Goal: Use online tool/utility: Utilize a website feature to perform a specific function

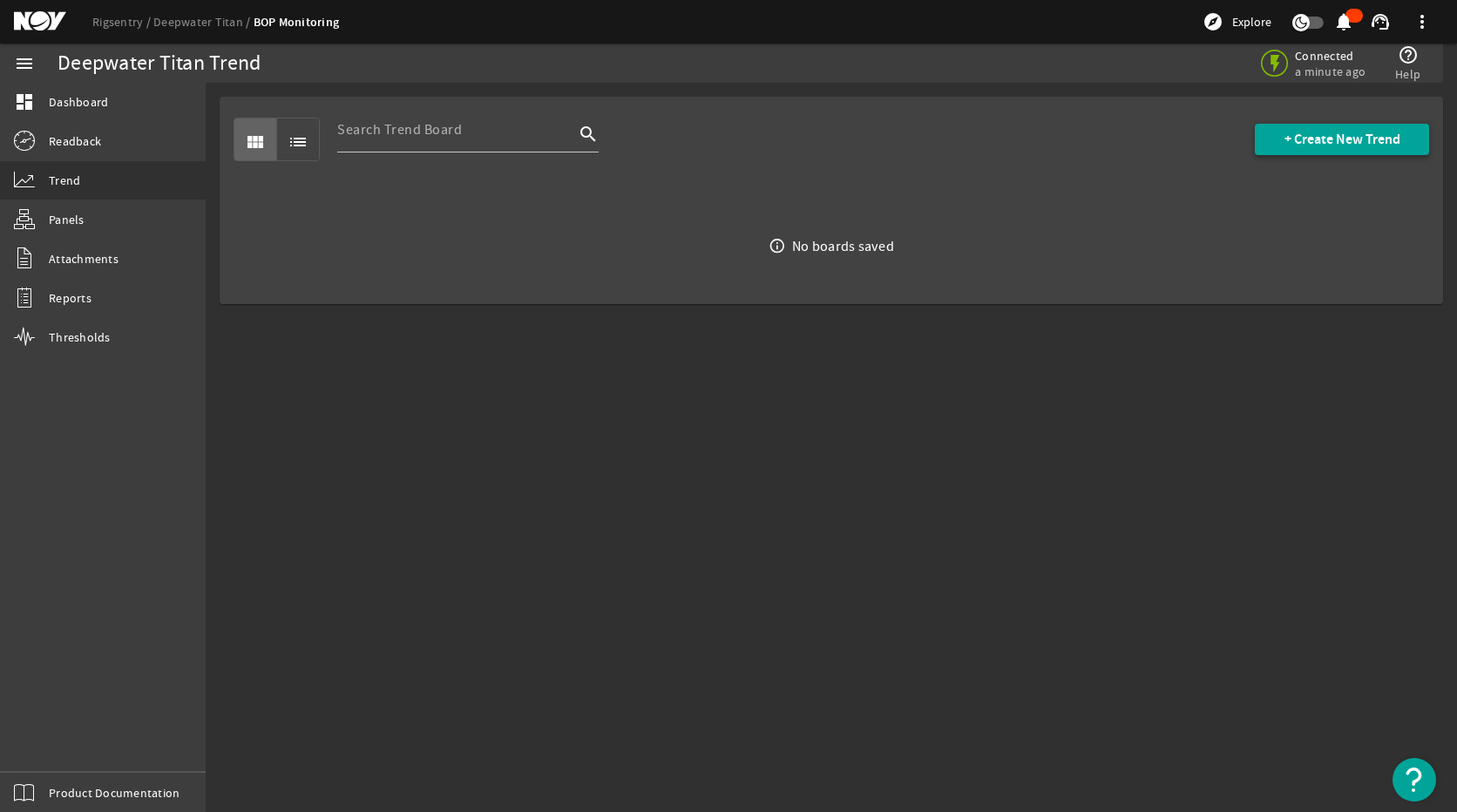
click at [1288, 139] on span "+ Create New Trend" at bounding box center [1342, 139] width 115 height 17
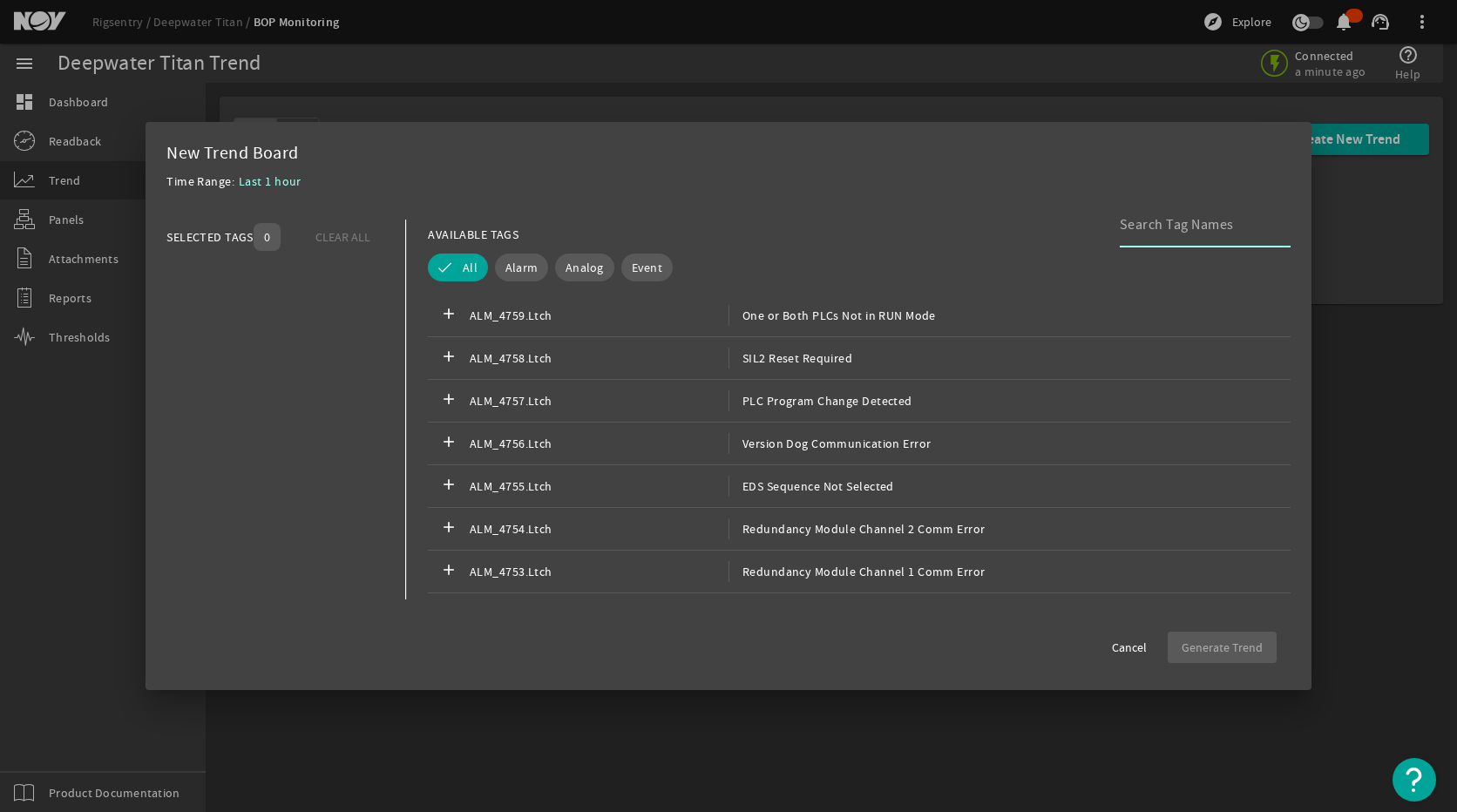
click at [1162, 235] on input at bounding box center [1199, 224] width 157 height 21
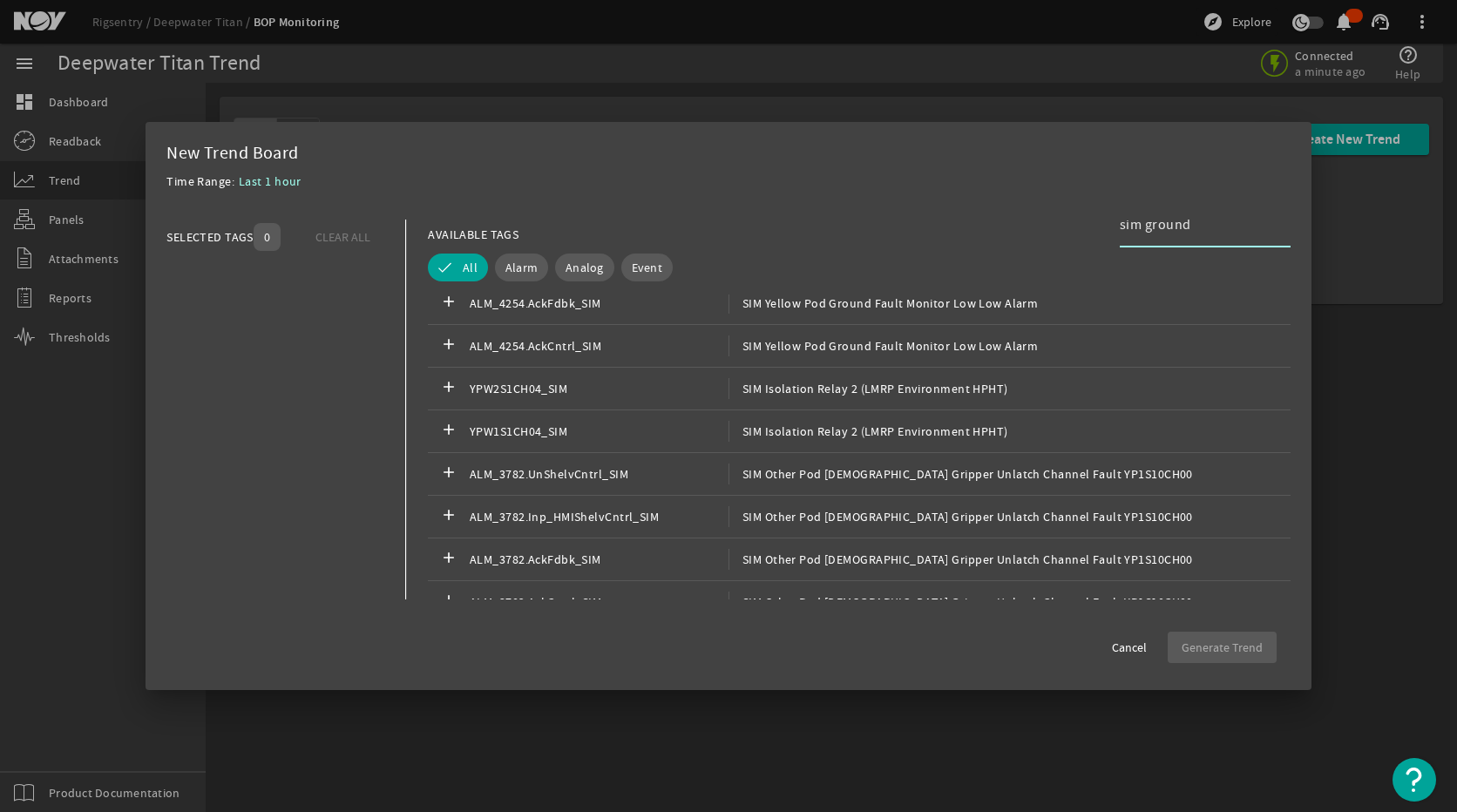
scroll to position [1028, 0]
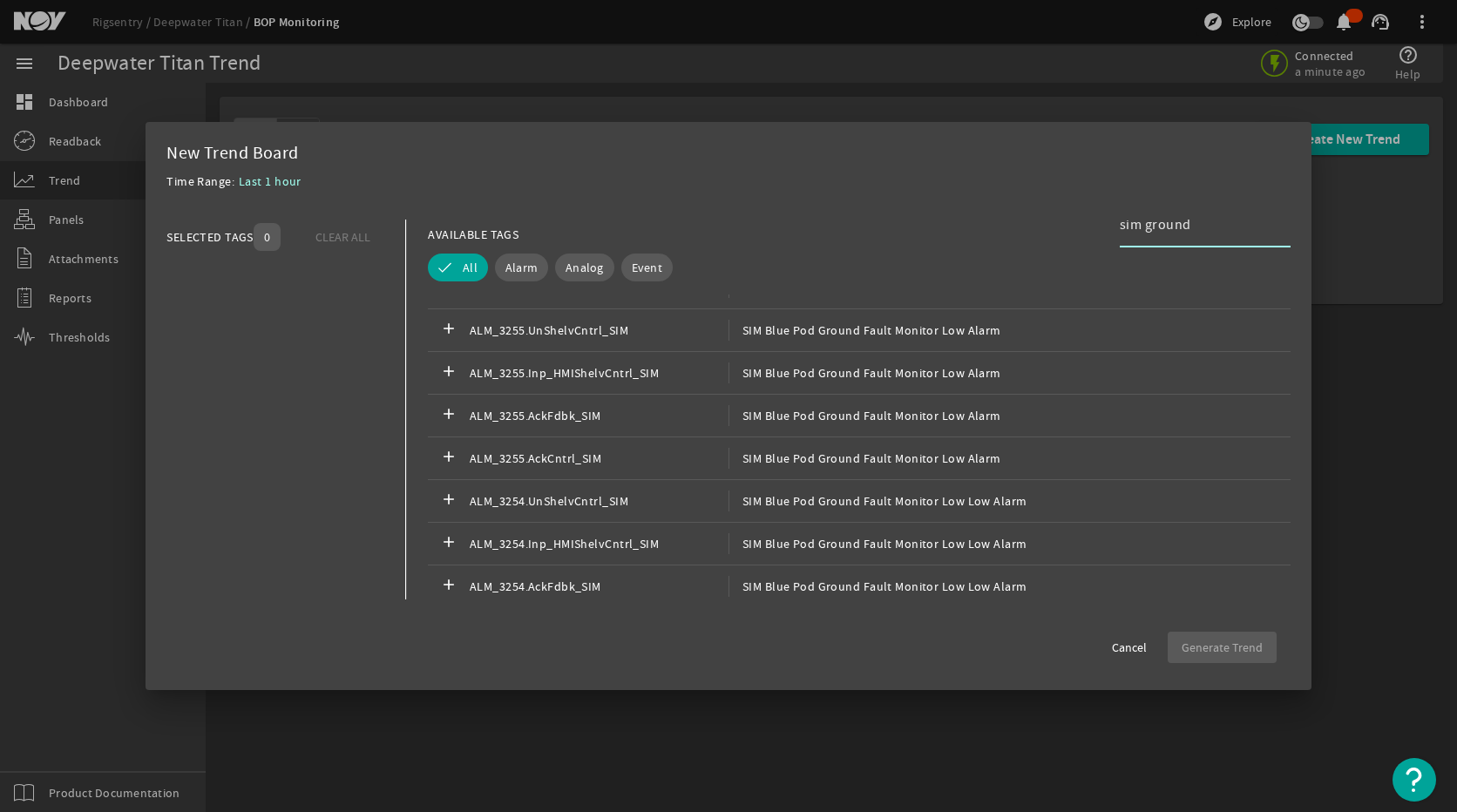
type input "sim ground"
click at [583, 273] on span "Analog" at bounding box center [584, 267] width 38 height 17
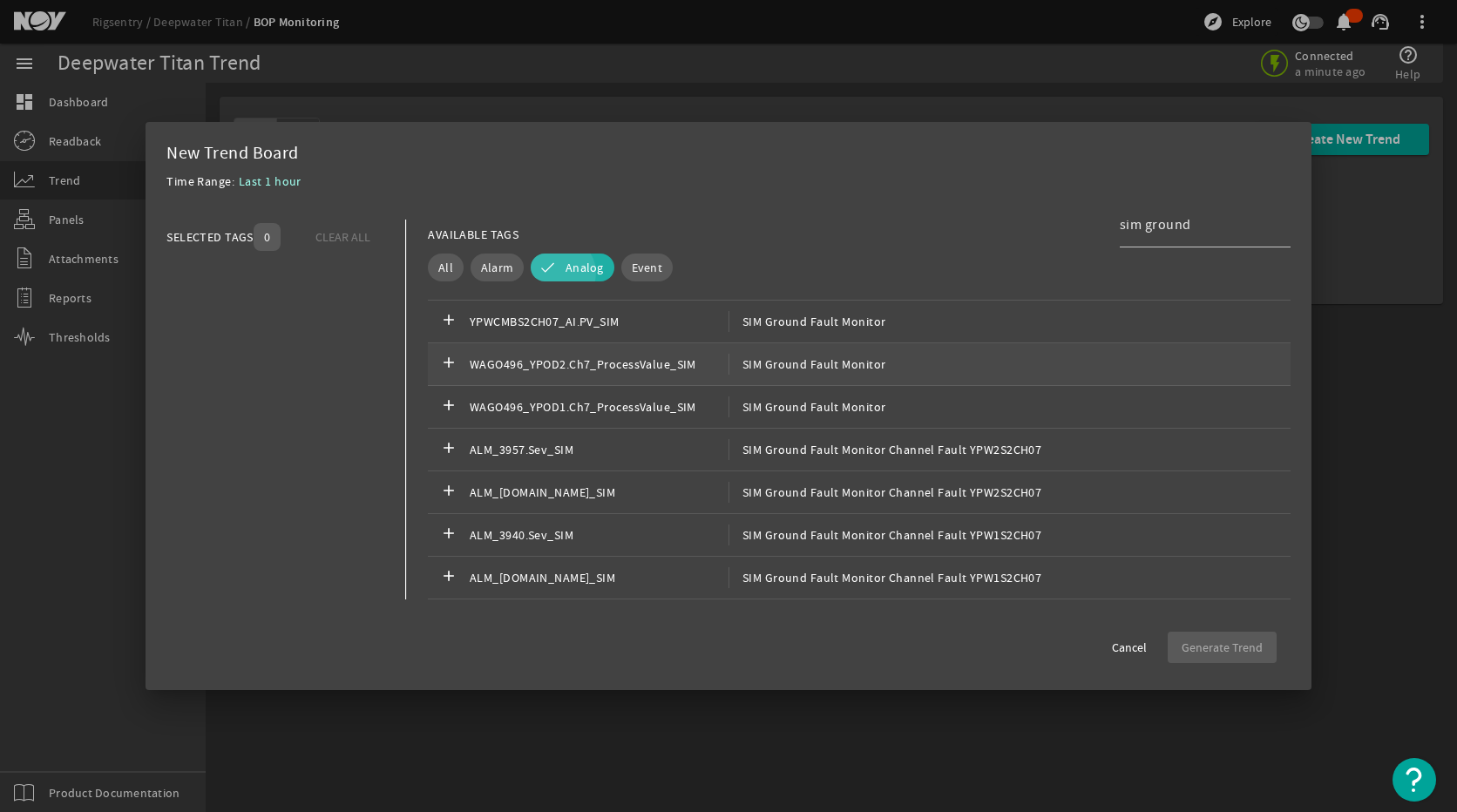
scroll to position [634, 0]
click at [777, 332] on div "add YPWCMBS2CH07_AI.PV_SIM SIM Ground Fault Monitor" at bounding box center [859, 322] width 862 height 43
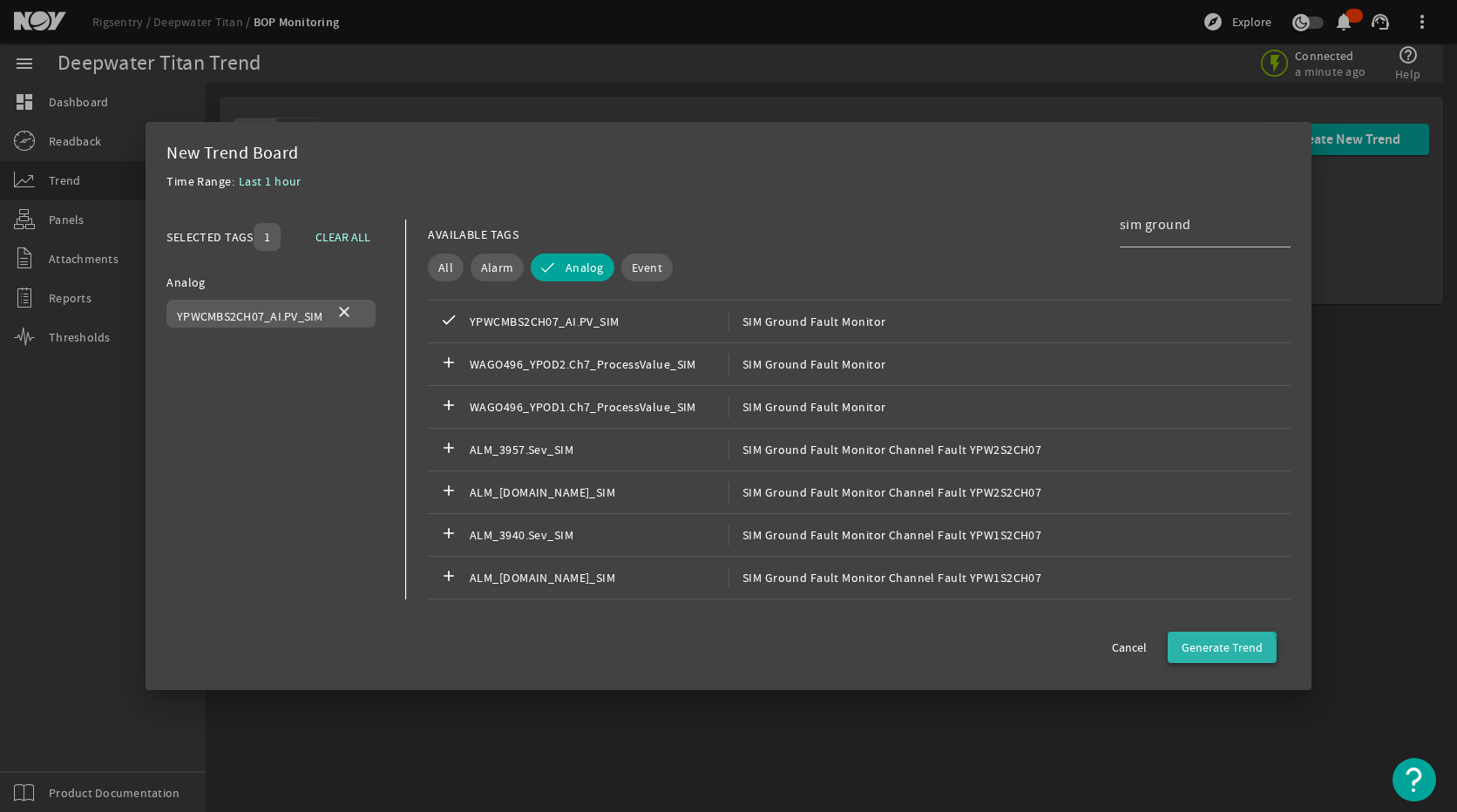
click at [1200, 651] on span "Generate Trend" at bounding box center [1222, 647] width 81 height 17
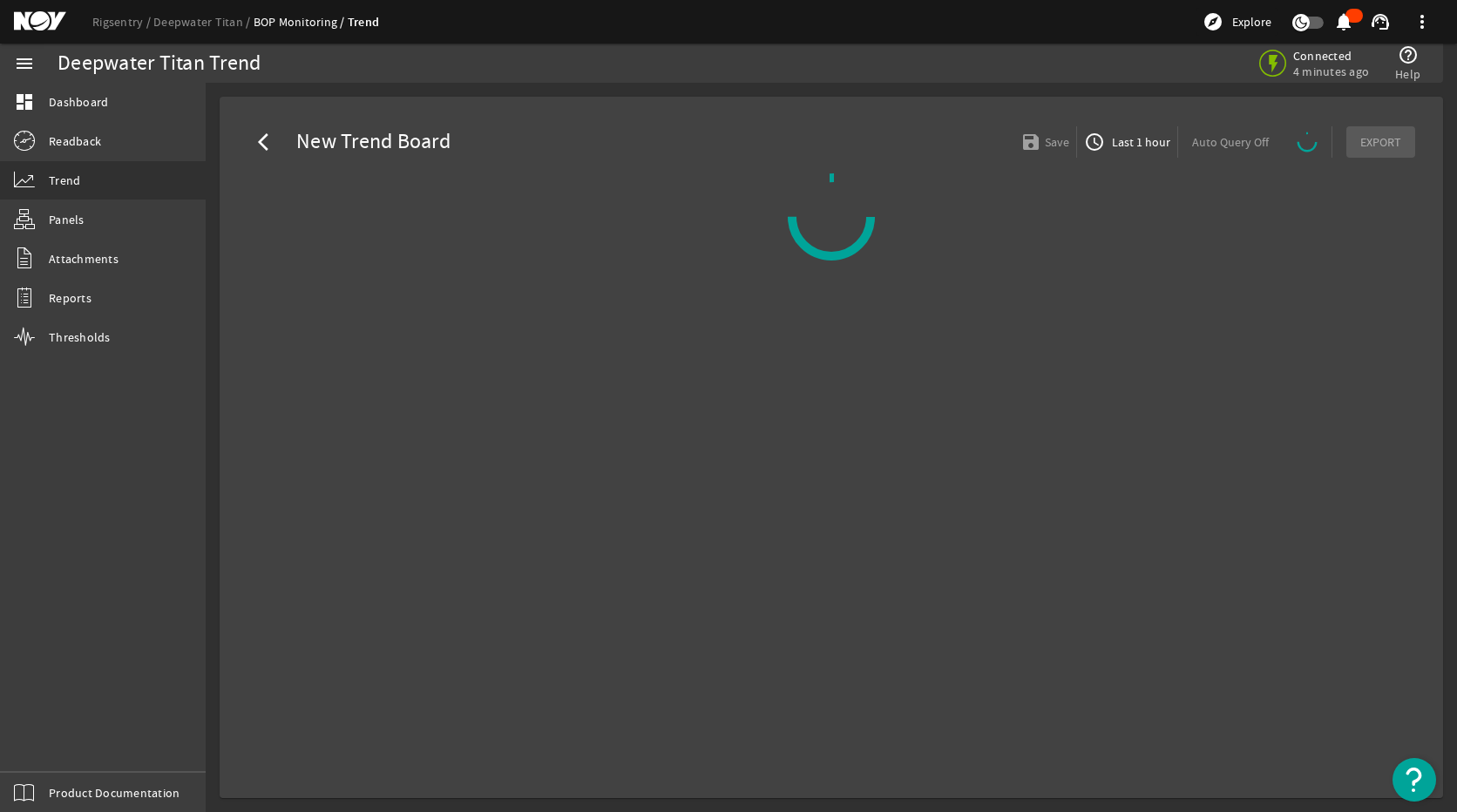
select select "ALL"
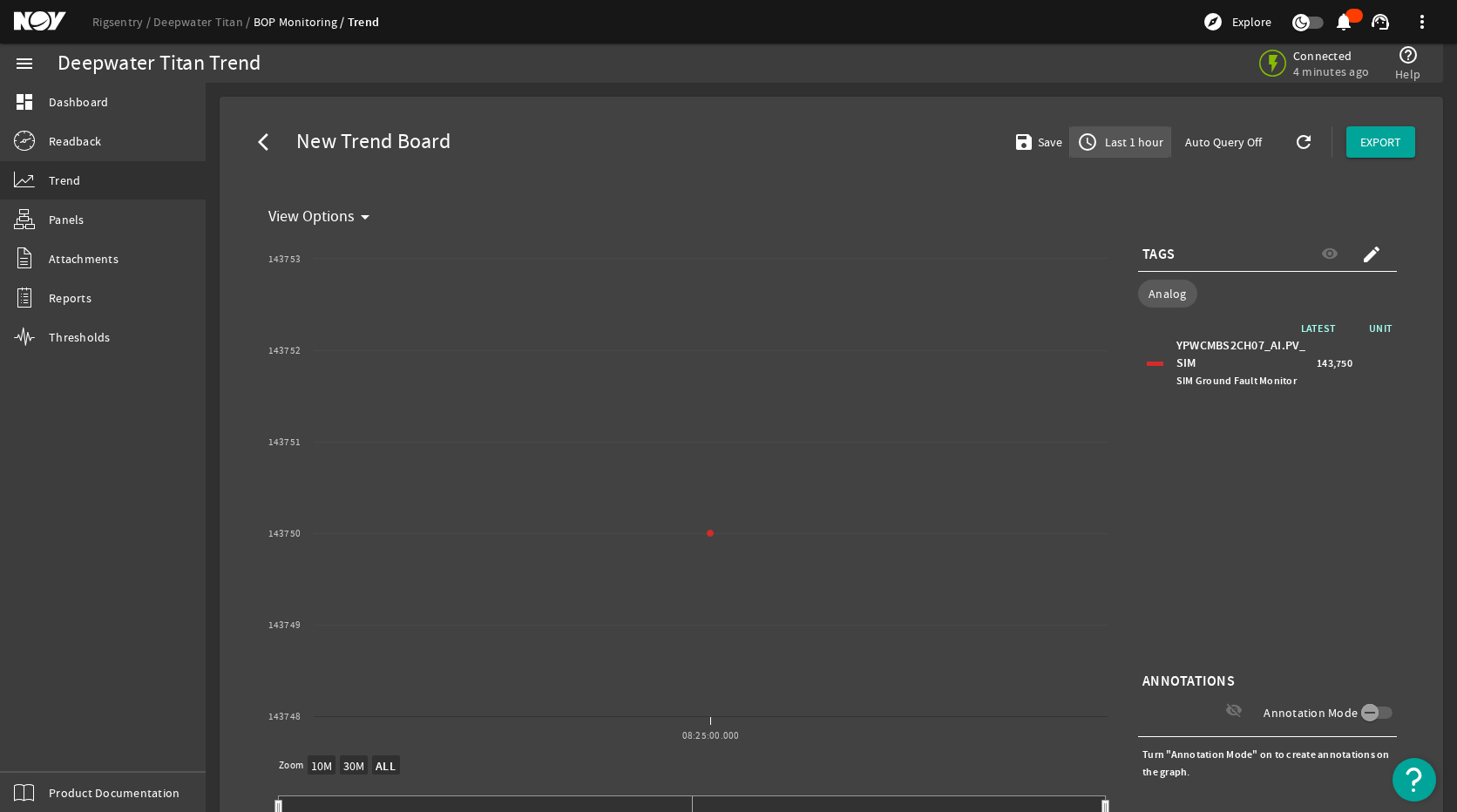
click at [1140, 124] on span "button" at bounding box center [1120, 142] width 100 height 42
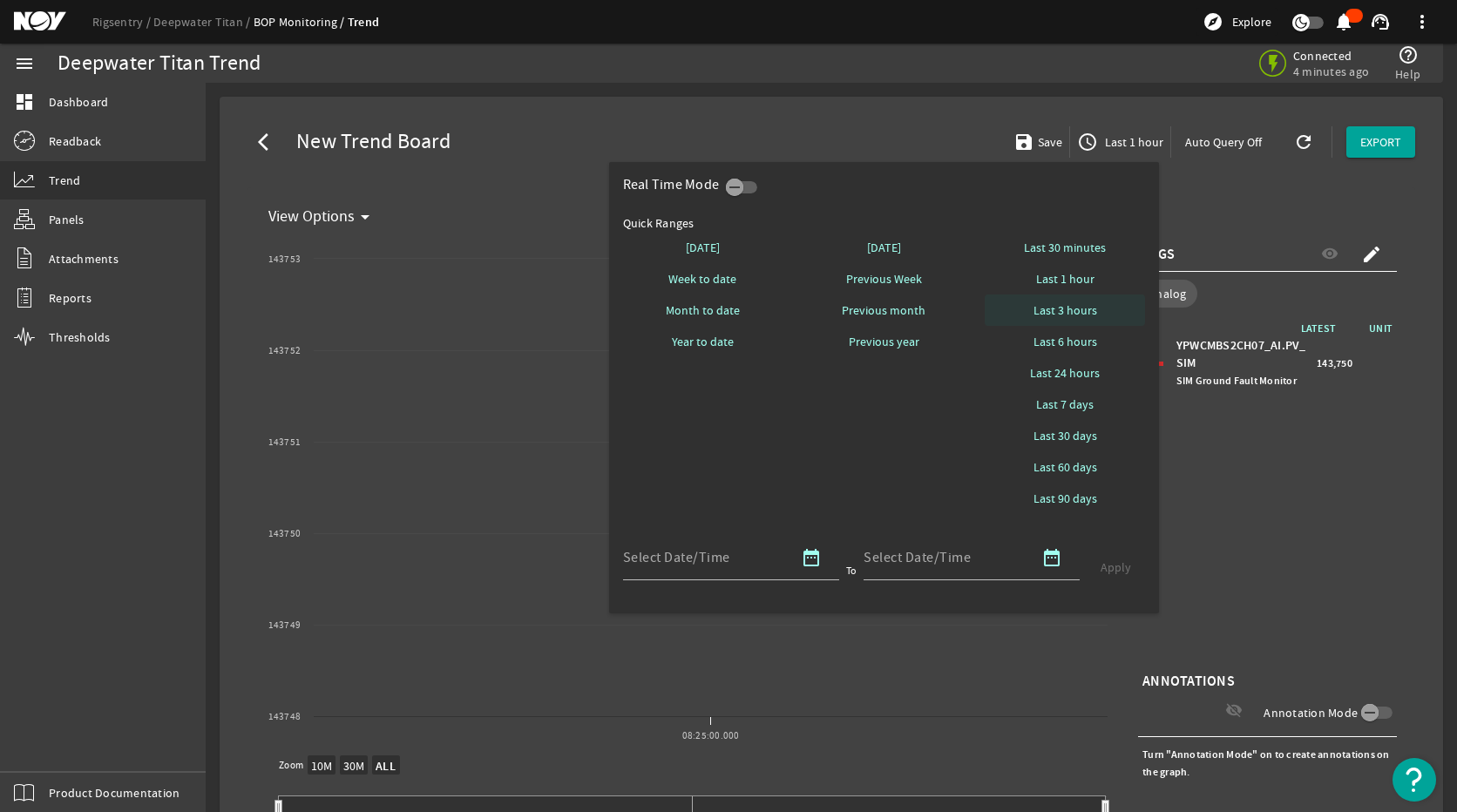
click at [1081, 312] on span "Last 3 hours" at bounding box center [1065, 309] width 63 height 17
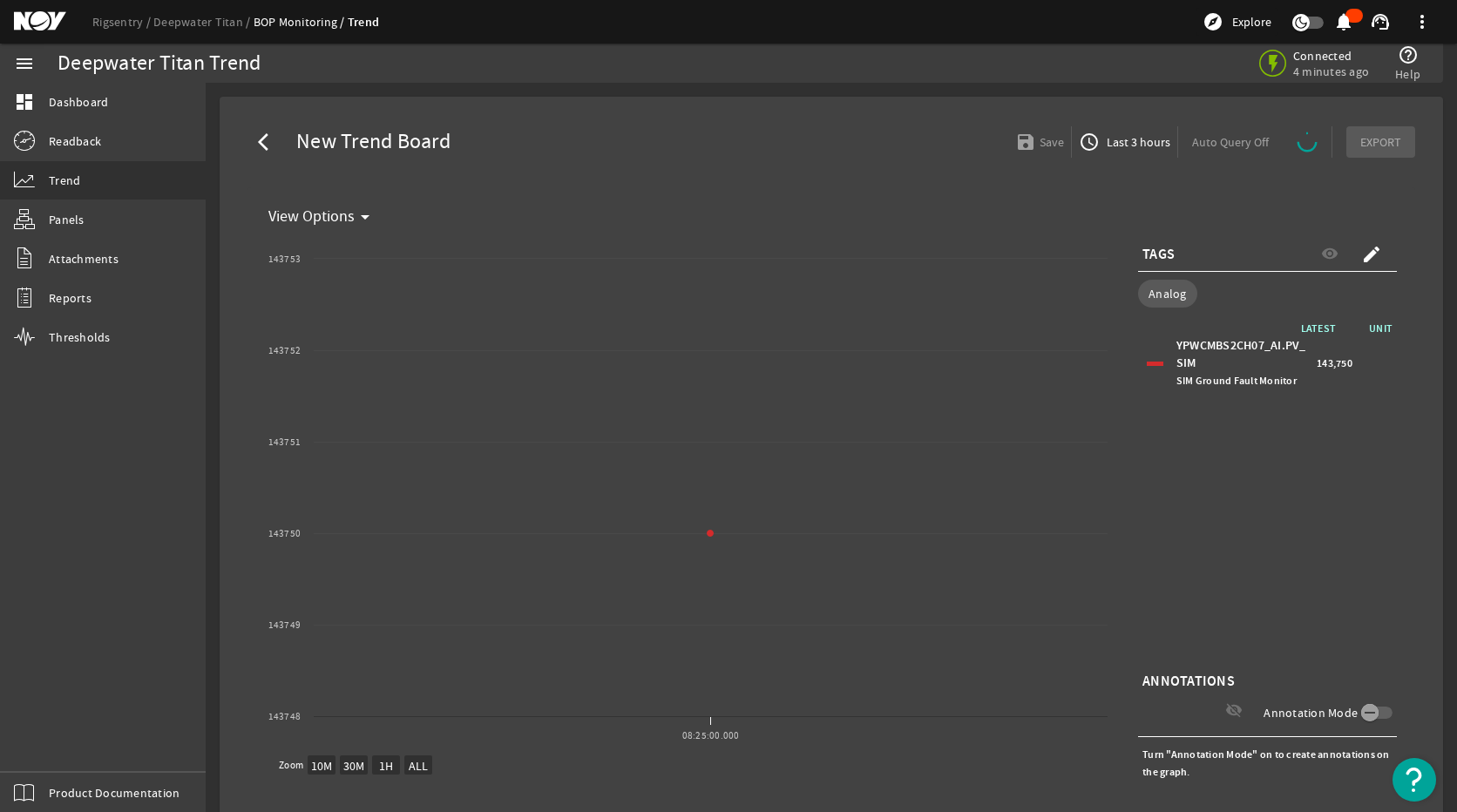
select select "ALL"
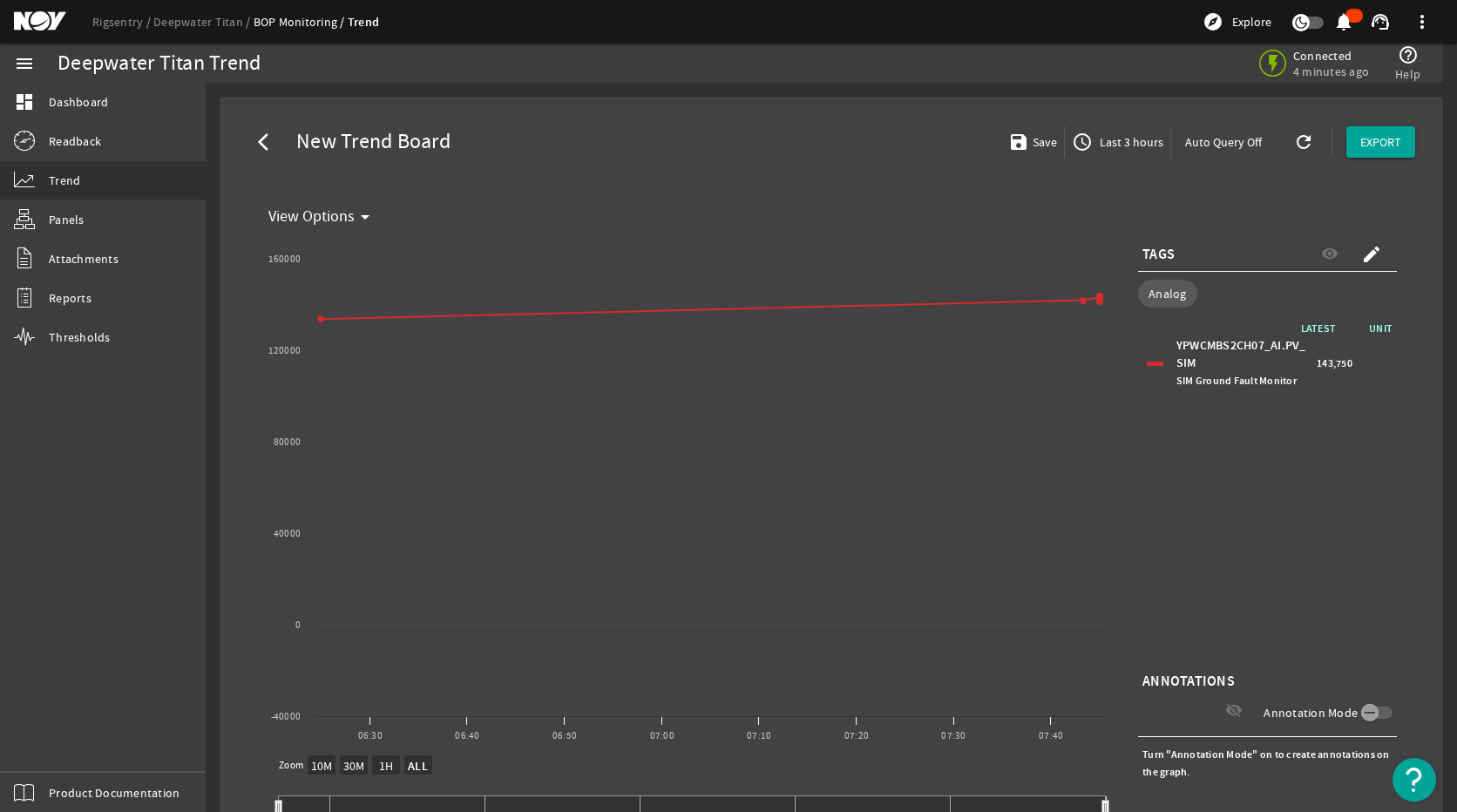
click at [1108, 150] on span "Last 3 hours" at bounding box center [1129, 142] width 67 height 17
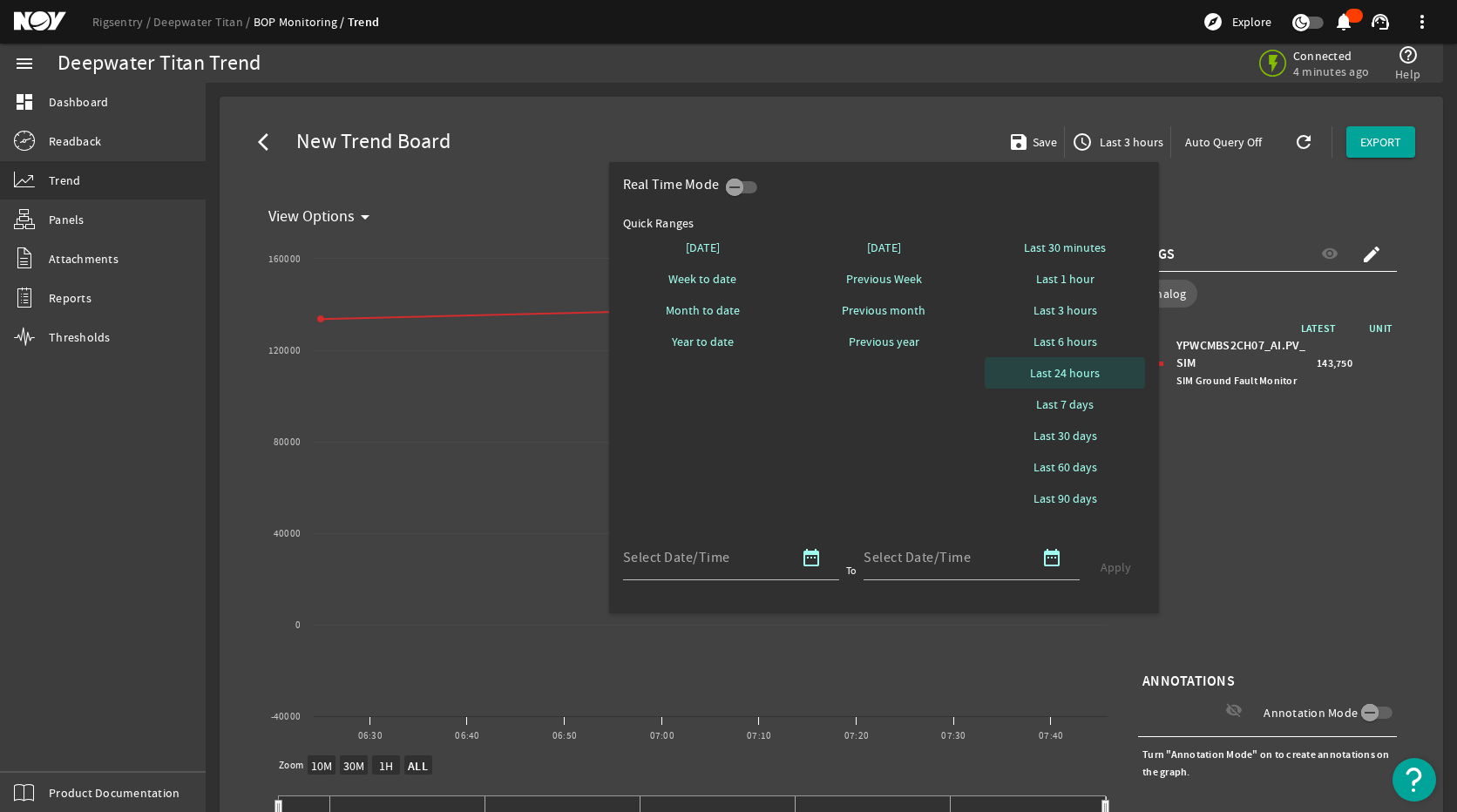
click at [1079, 374] on span "Last 24 hours" at bounding box center [1065, 373] width 70 height 17
select select "10M"
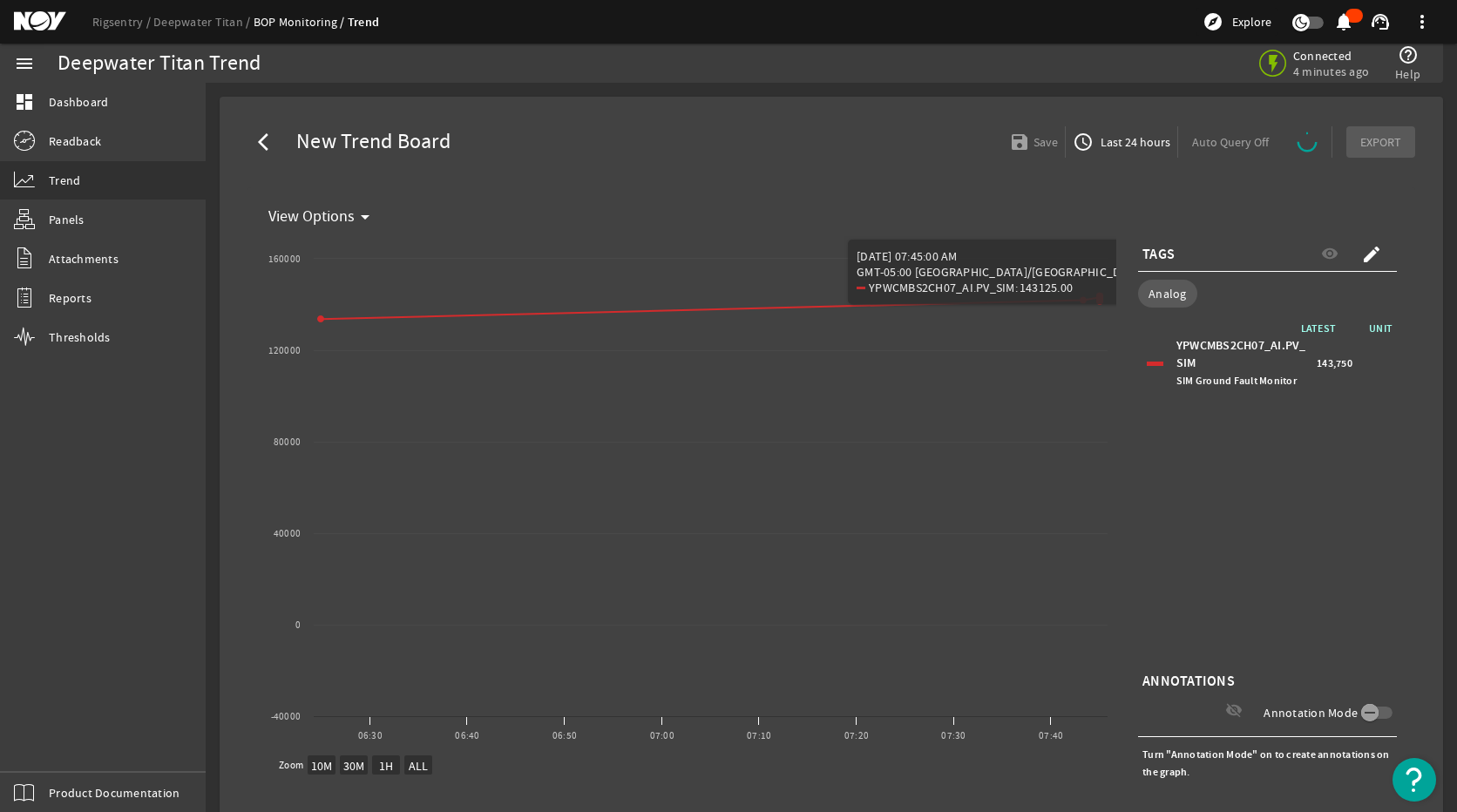
click at [1107, 144] on span "Last 24 hours" at bounding box center [1133, 142] width 73 height 17
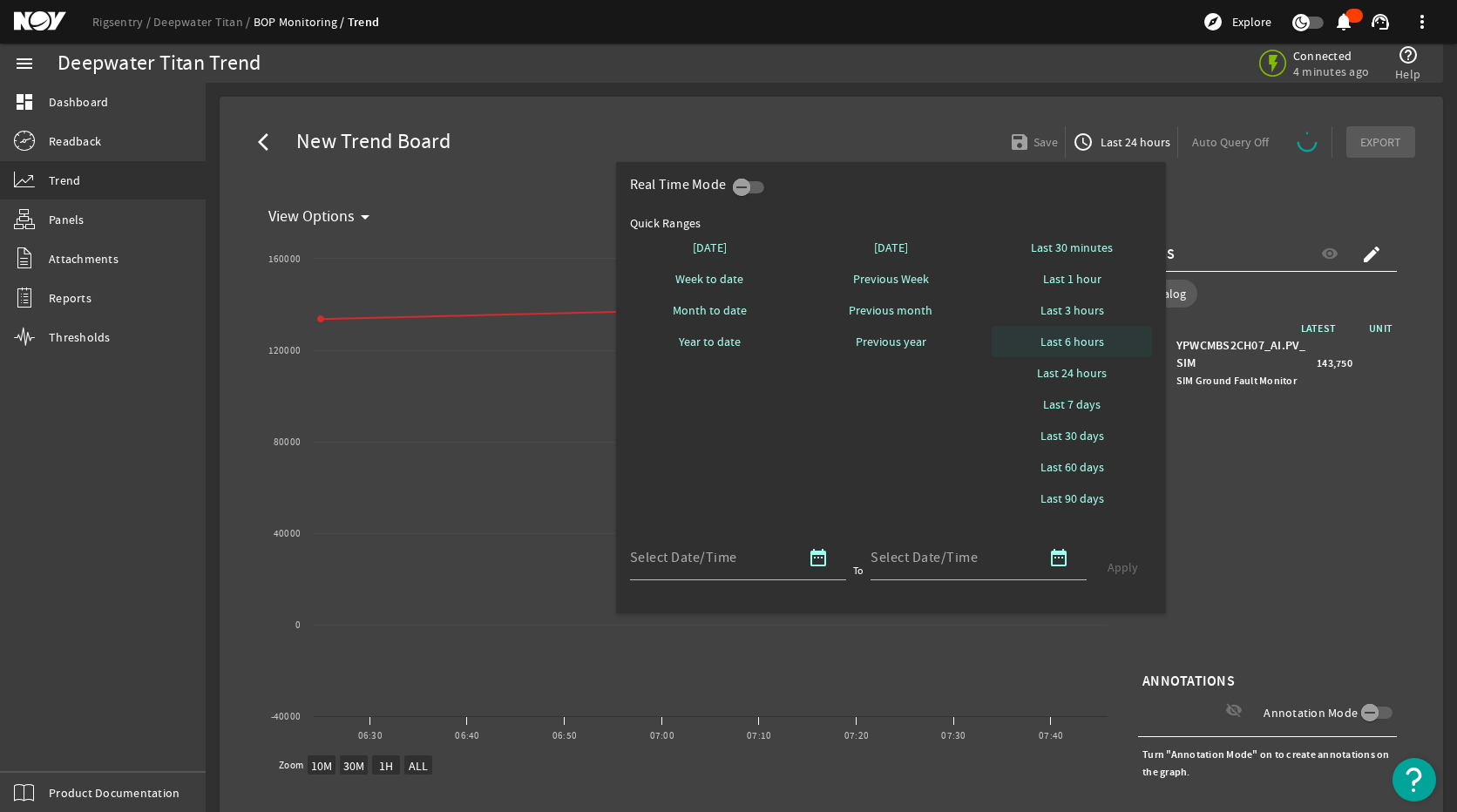
click at [1087, 339] on span "Last 6 hours" at bounding box center [1072, 342] width 63 height 17
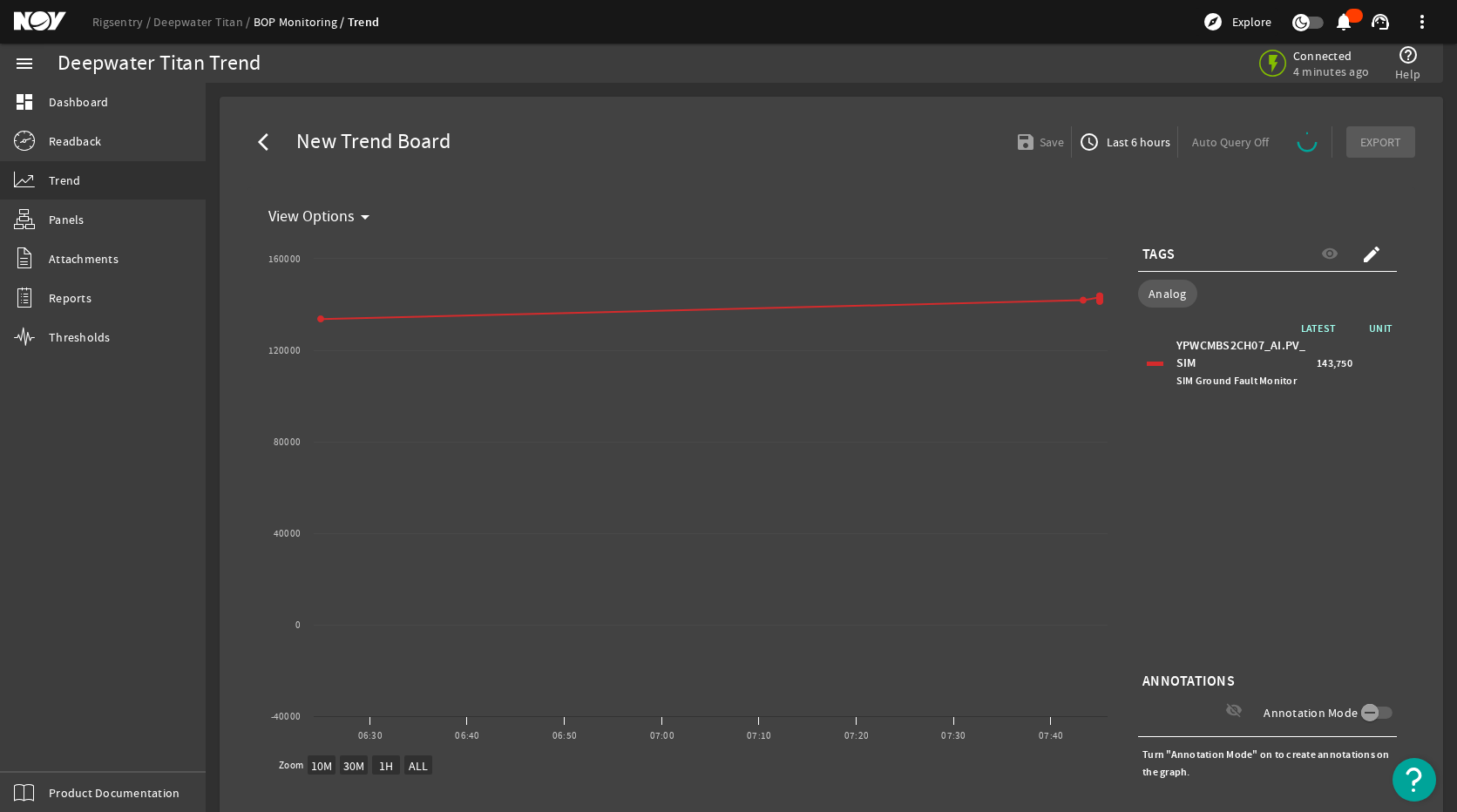
select select "ALL"
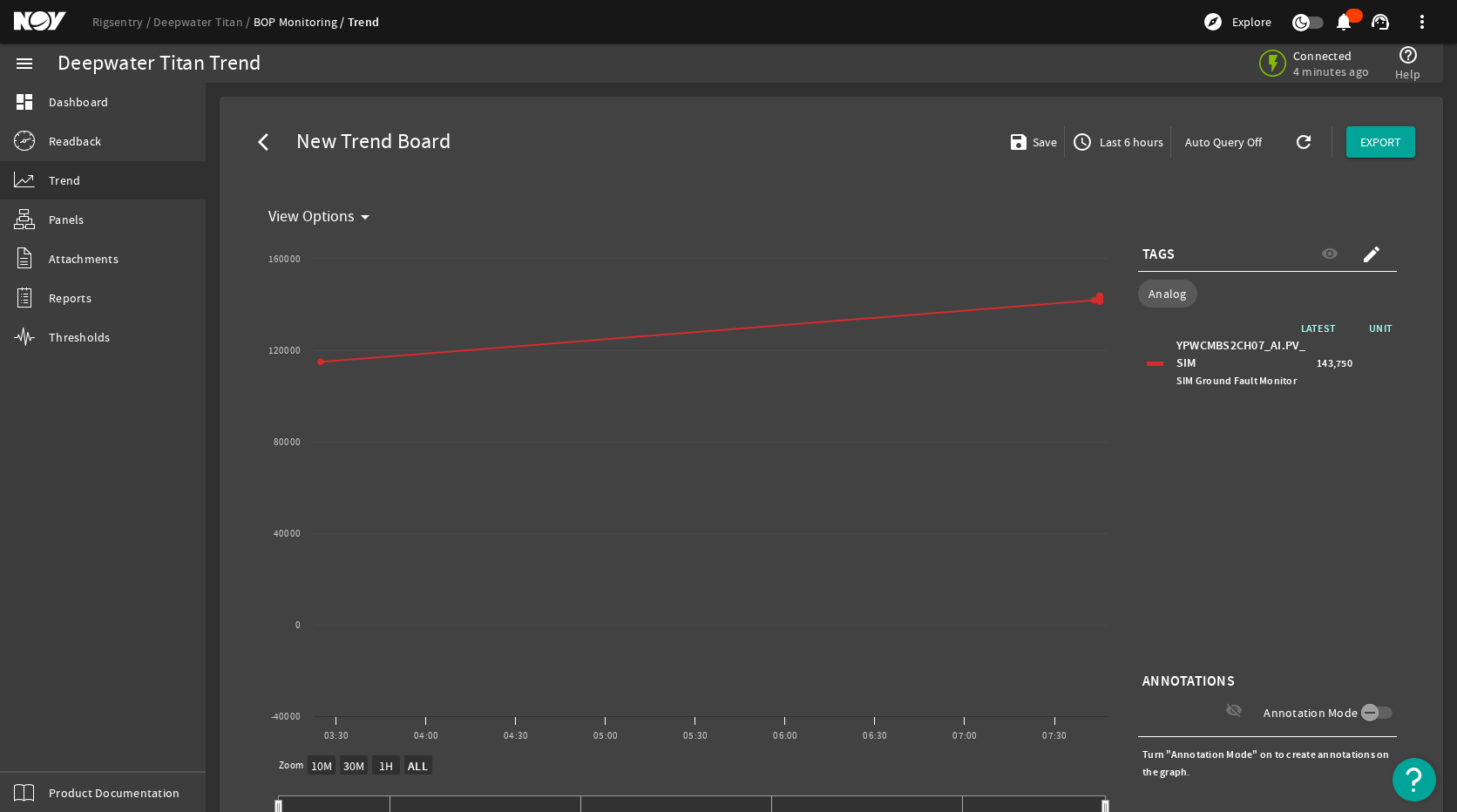
click at [1113, 146] on span "Last 6 hours" at bounding box center [1129, 142] width 67 height 17
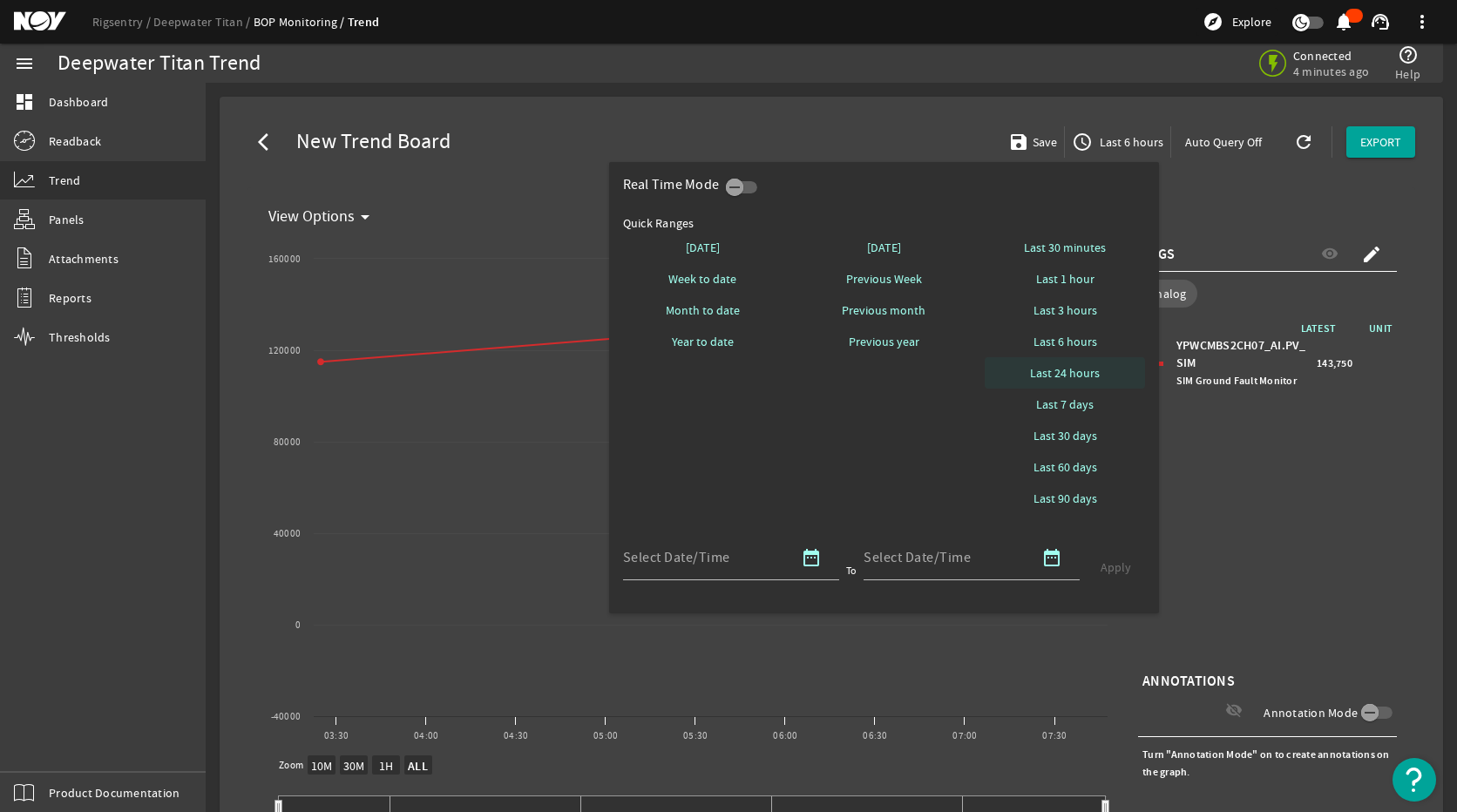
click at [1087, 374] on span "Last 24 hours" at bounding box center [1065, 373] width 70 height 17
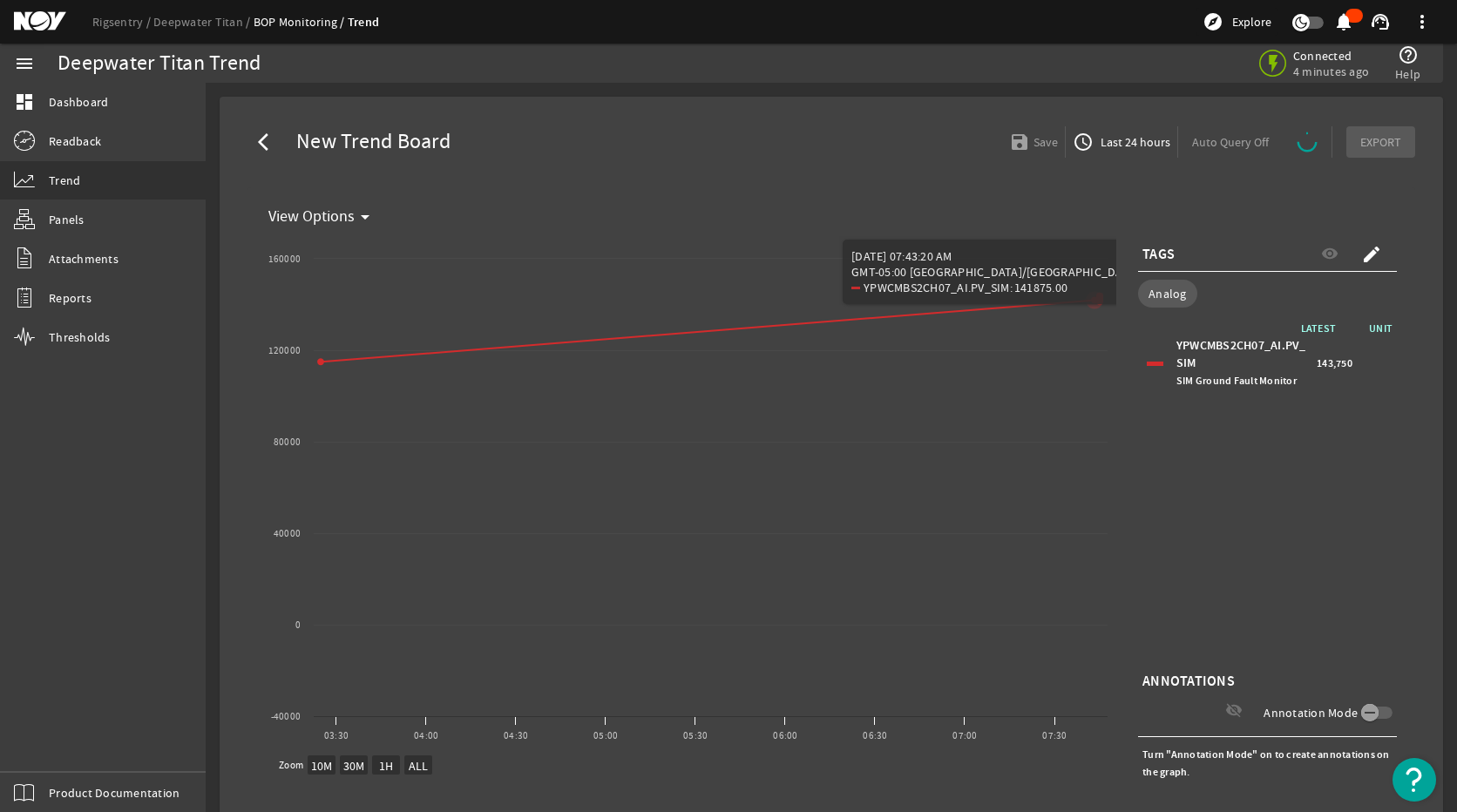
select select "ALL"
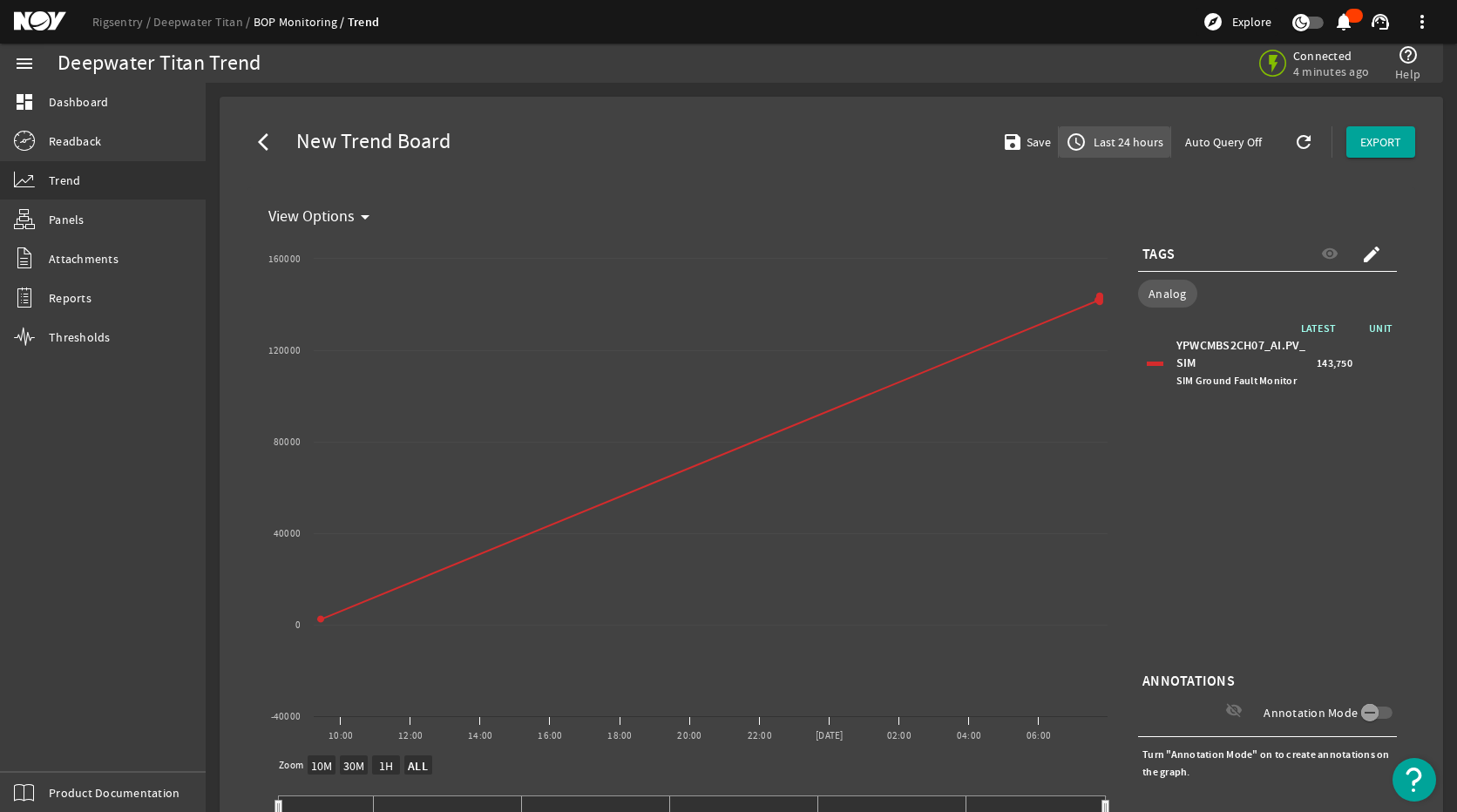
click at [1113, 148] on span "Last 24 hours" at bounding box center [1126, 142] width 73 height 17
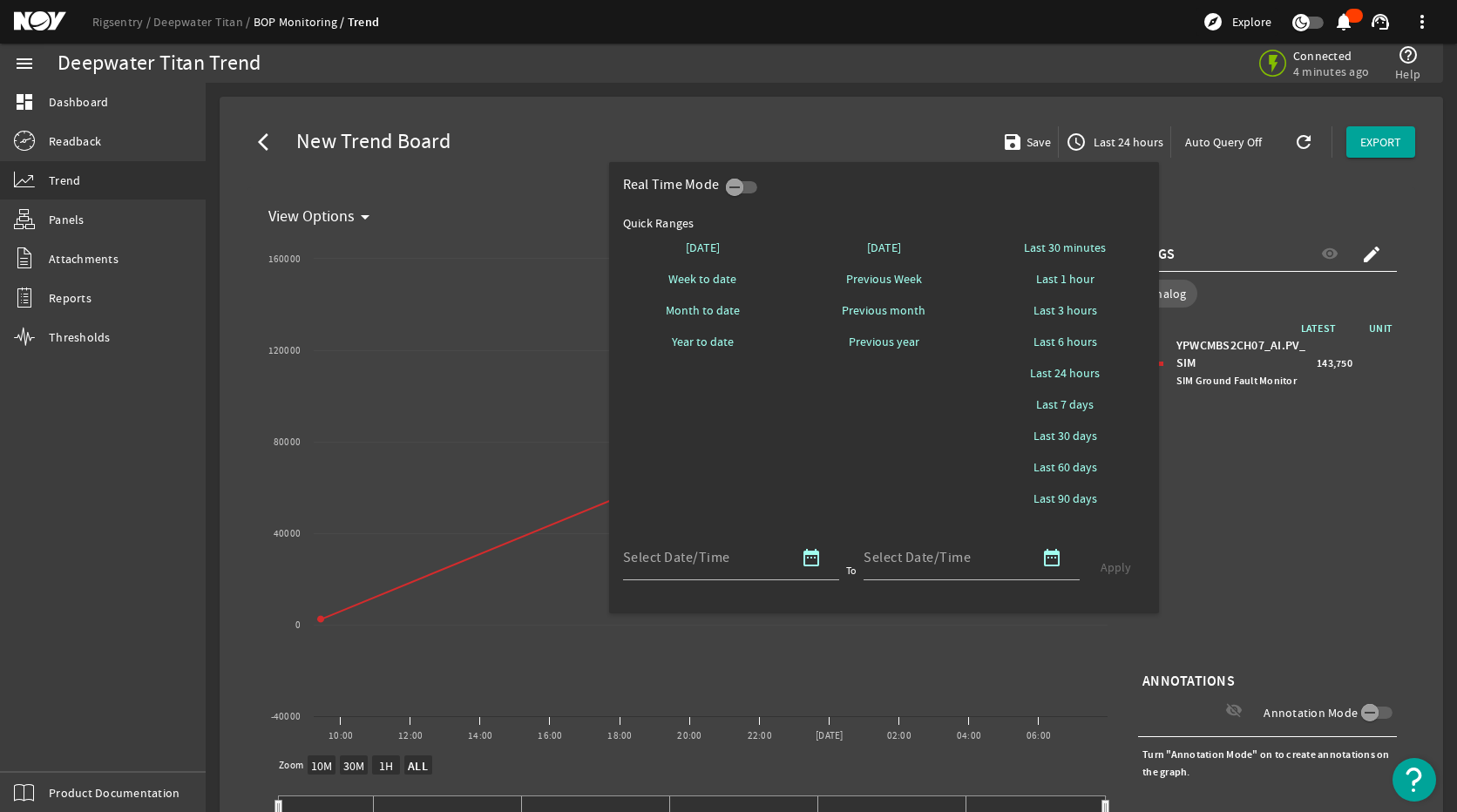
click at [1257, 563] on div at bounding box center [728, 406] width 1457 height 812
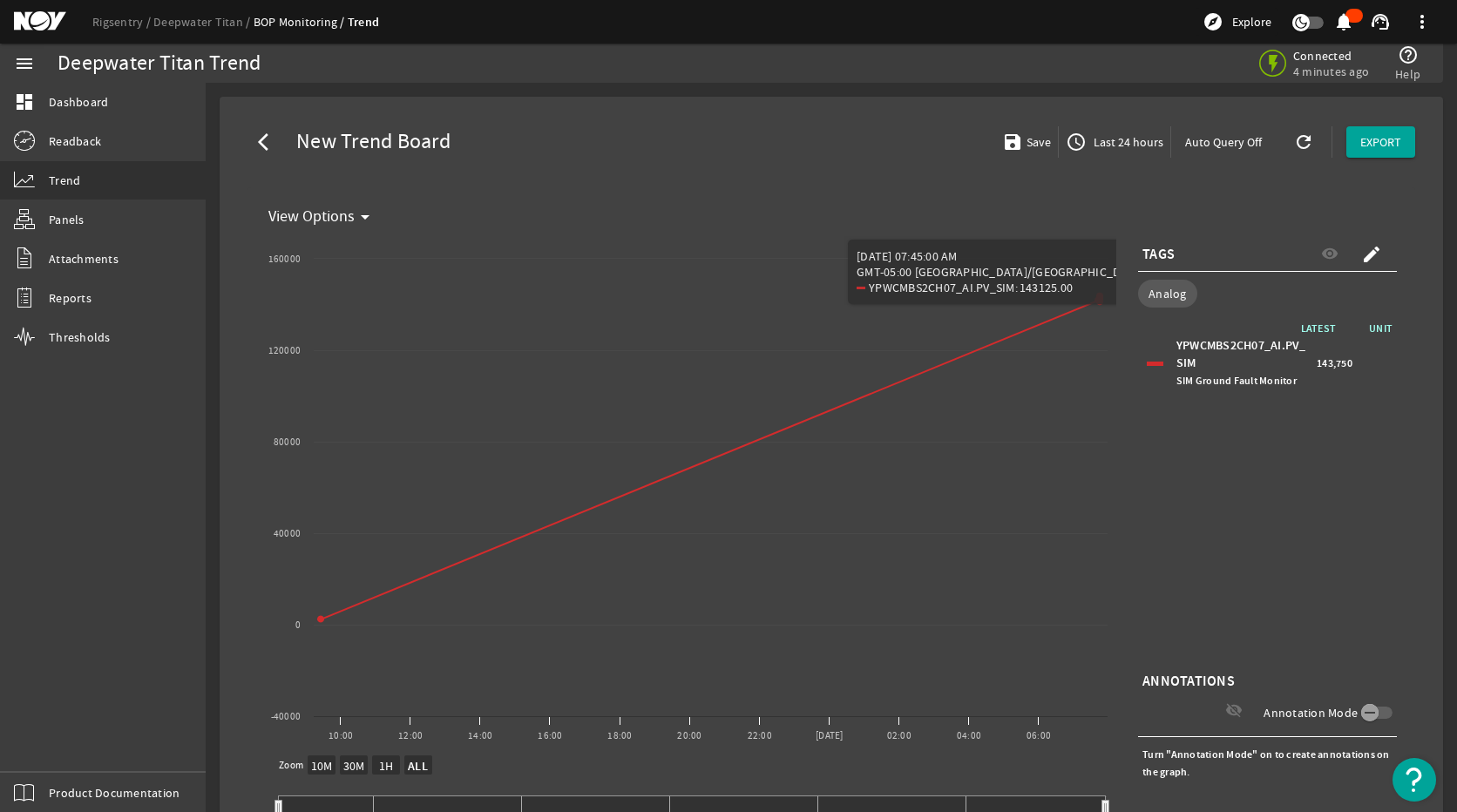
click at [1291, 473] on div "LATEST UNIT YPWCMBS2CH07_AI.PV_SIM SIM Ground Fault Monitor 143,750" at bounding box center [1267, 494] width 258 height 348
click at [1113, 133] on span "access_time Last 24 hours" at bounding box center [1114, 142] width 98 height 21
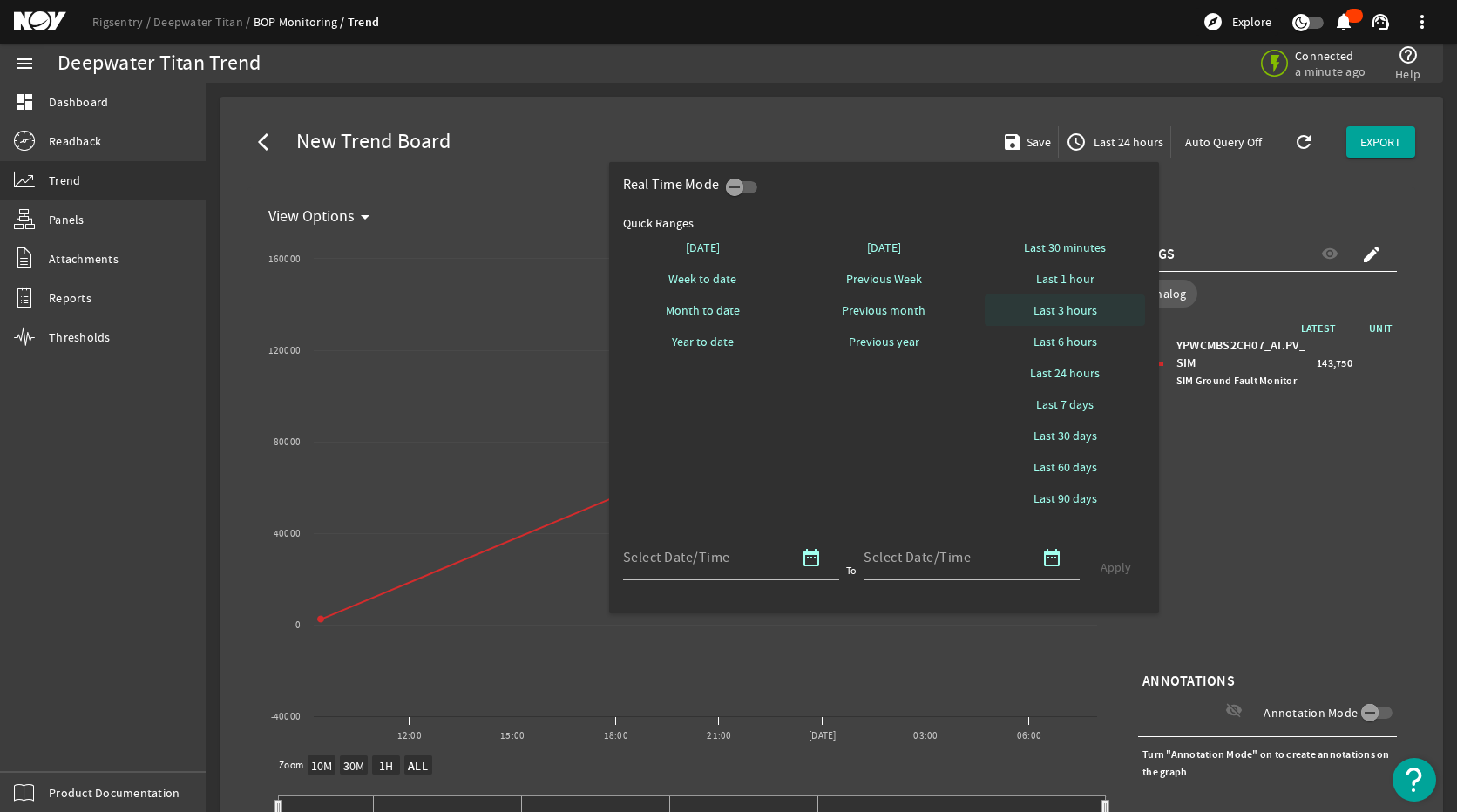
click at [1083, 305] on span "Last 3 hours" at bounding box center [1065, 309] width 63 height 17
select select "10M"
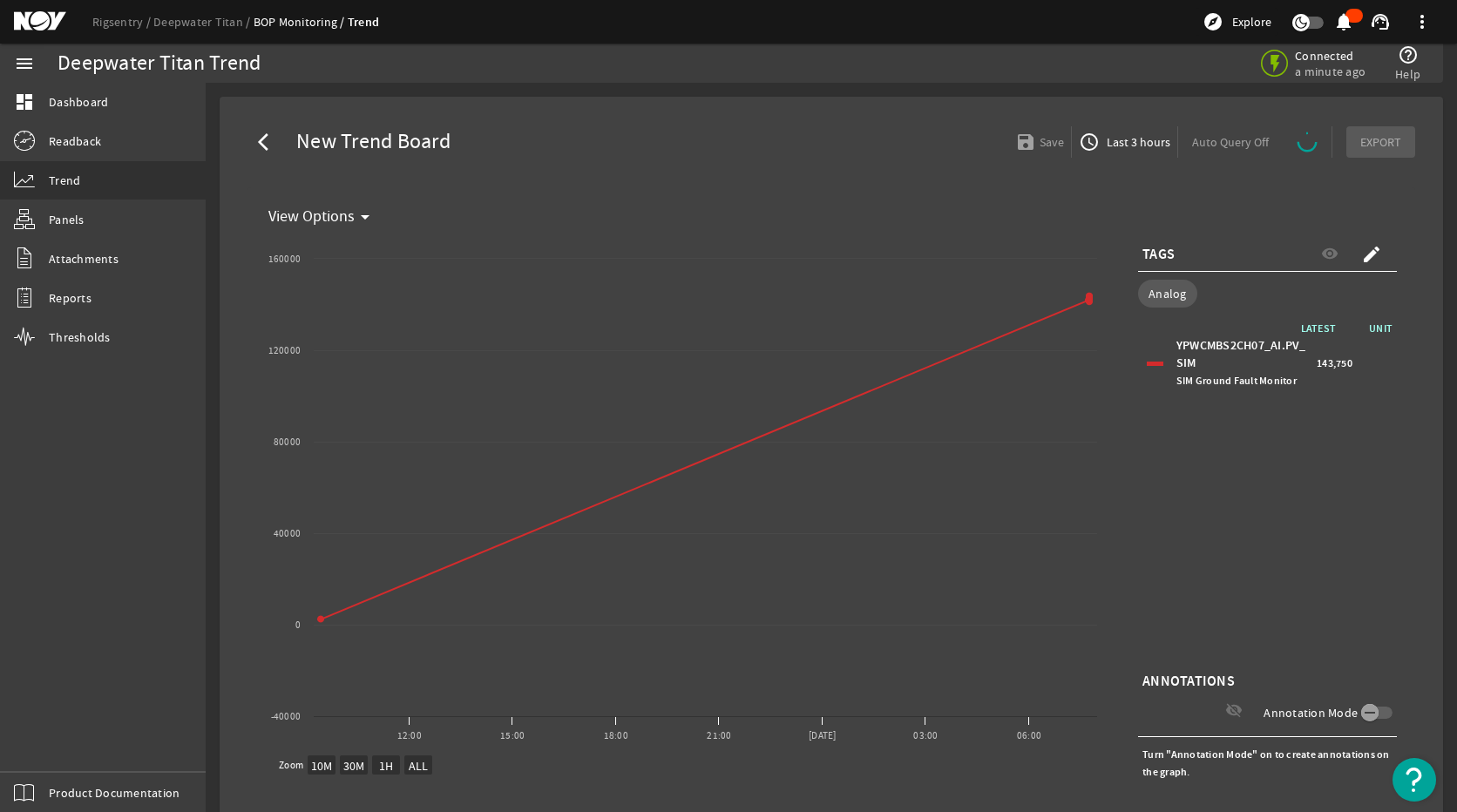
click at [1281, 464] on div "LATEST UNIT YPWCMBS2CH07_AI.PV_SIM SIM Ground Fault Monitor 143,750" at bounding box center [1267, 494] width 258 height 348
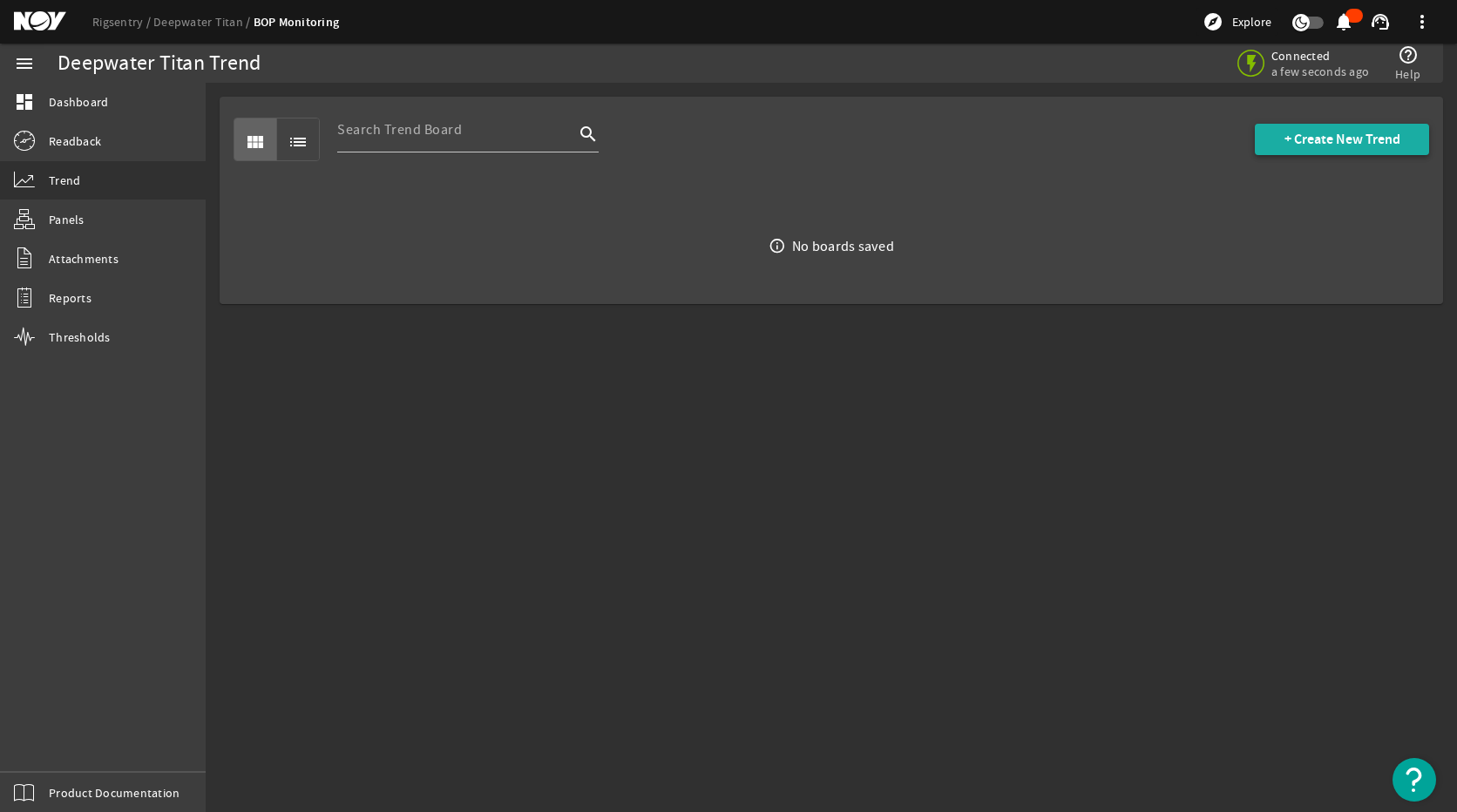
click at [1391, 132] on span "+ Create New Trend" at bounding box center [1342, 139] width 115 height 17
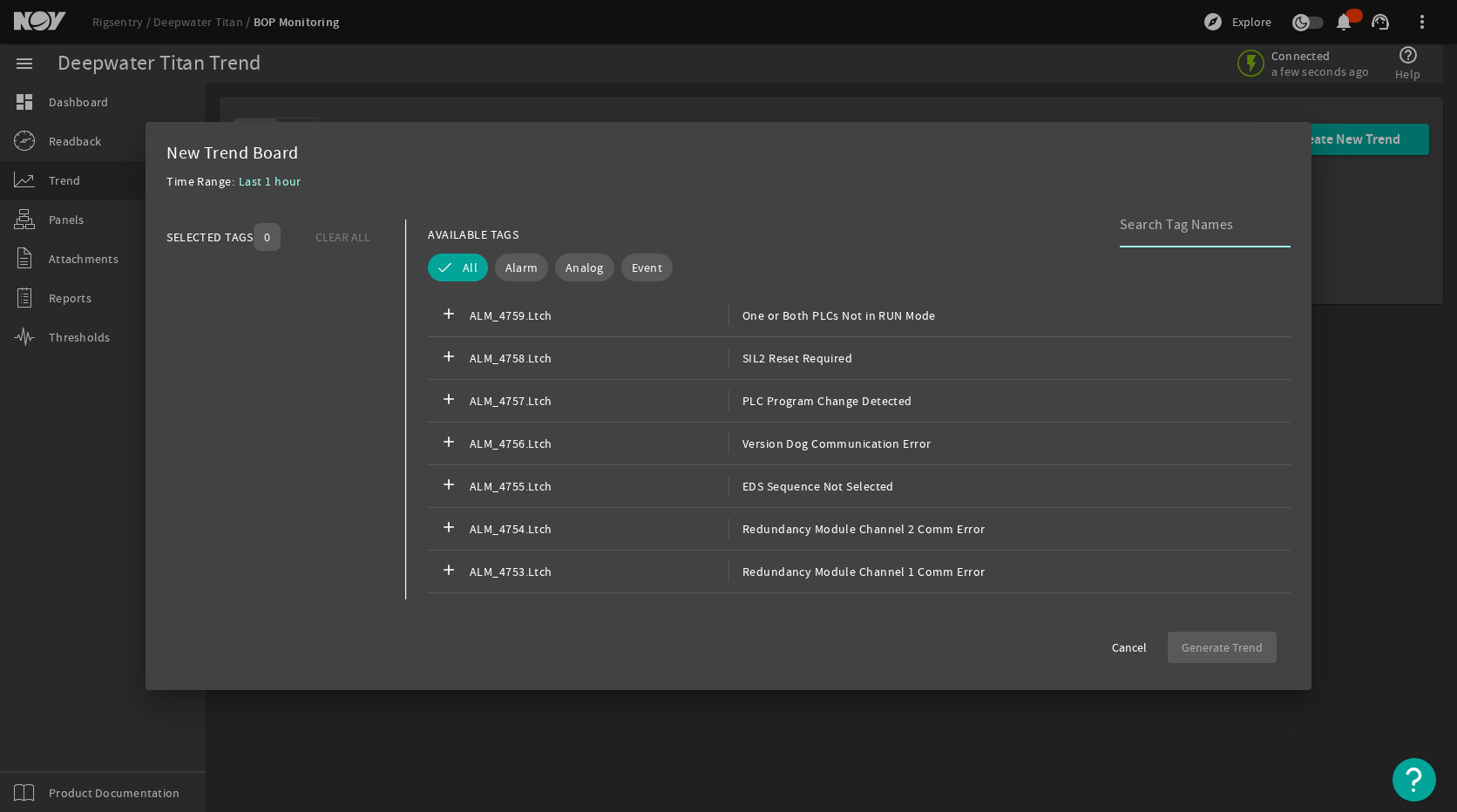
click at [1150, 226] on input at bounding box center [1199, 224] width 157 height 21
click at [586, 279] on button "Analog" at bounding box center [584, 267] width 60 height 27
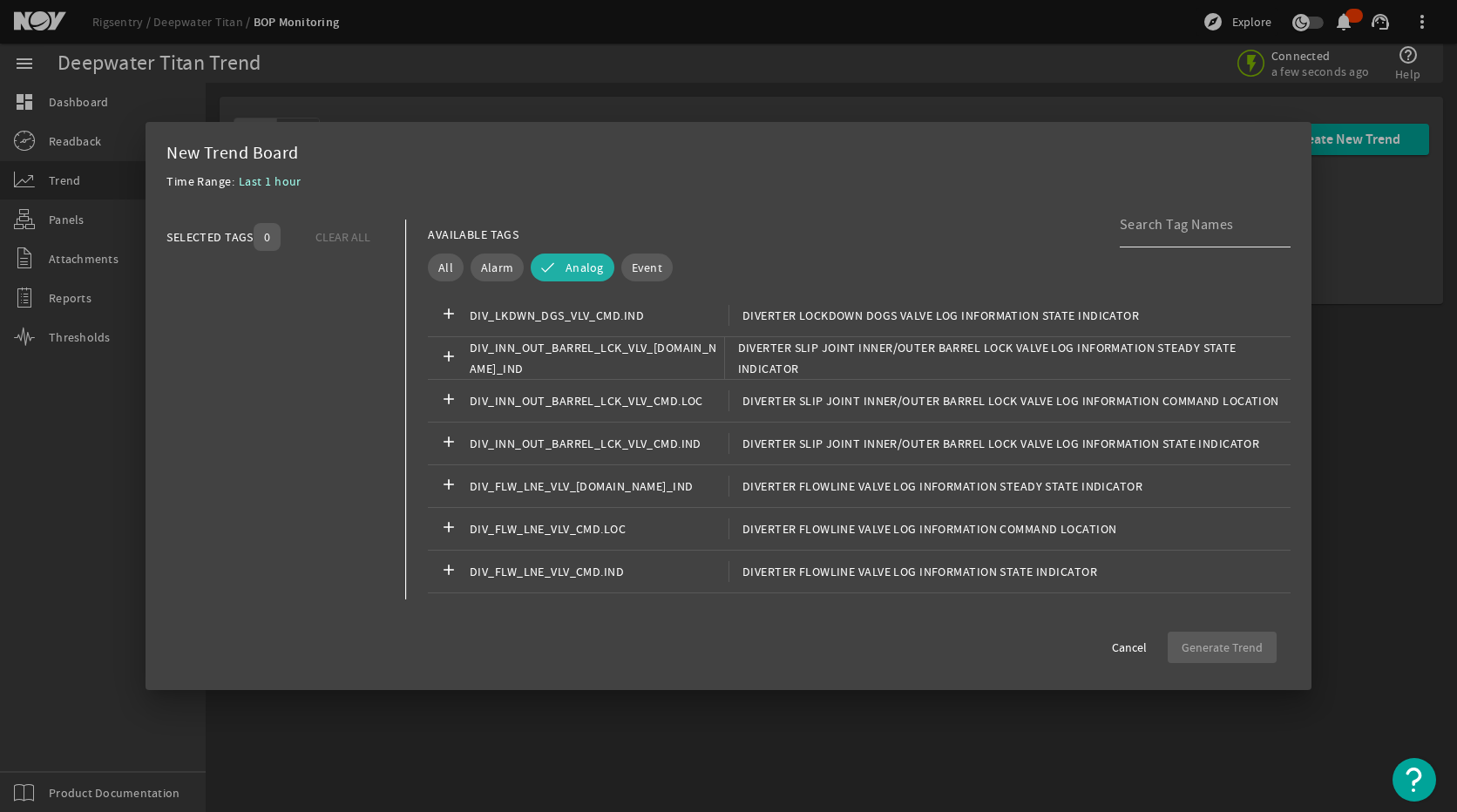
click at [1141, 232] on input at bounding box center [1199, 224] width 157 height 21
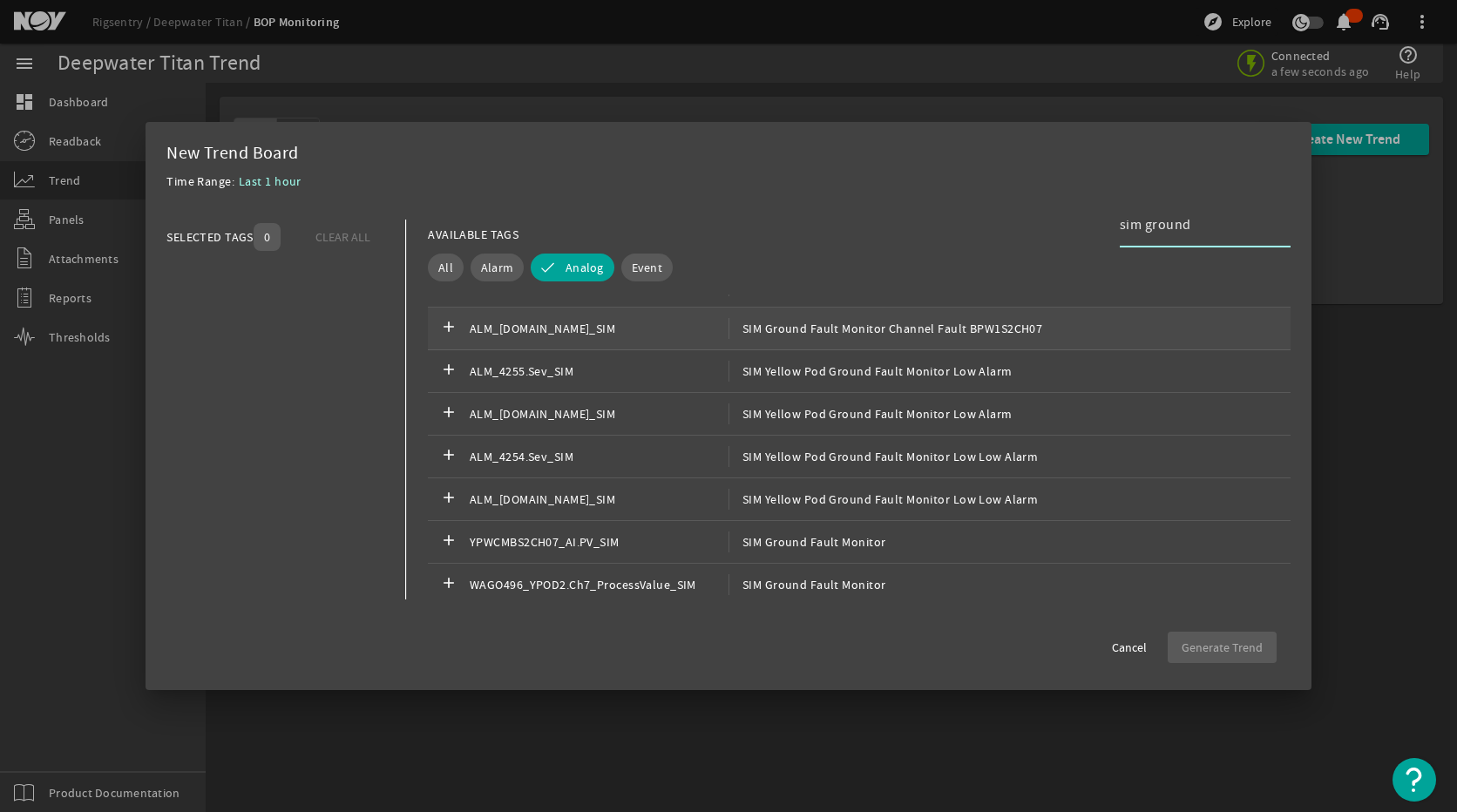
scroll to position [435, 0]
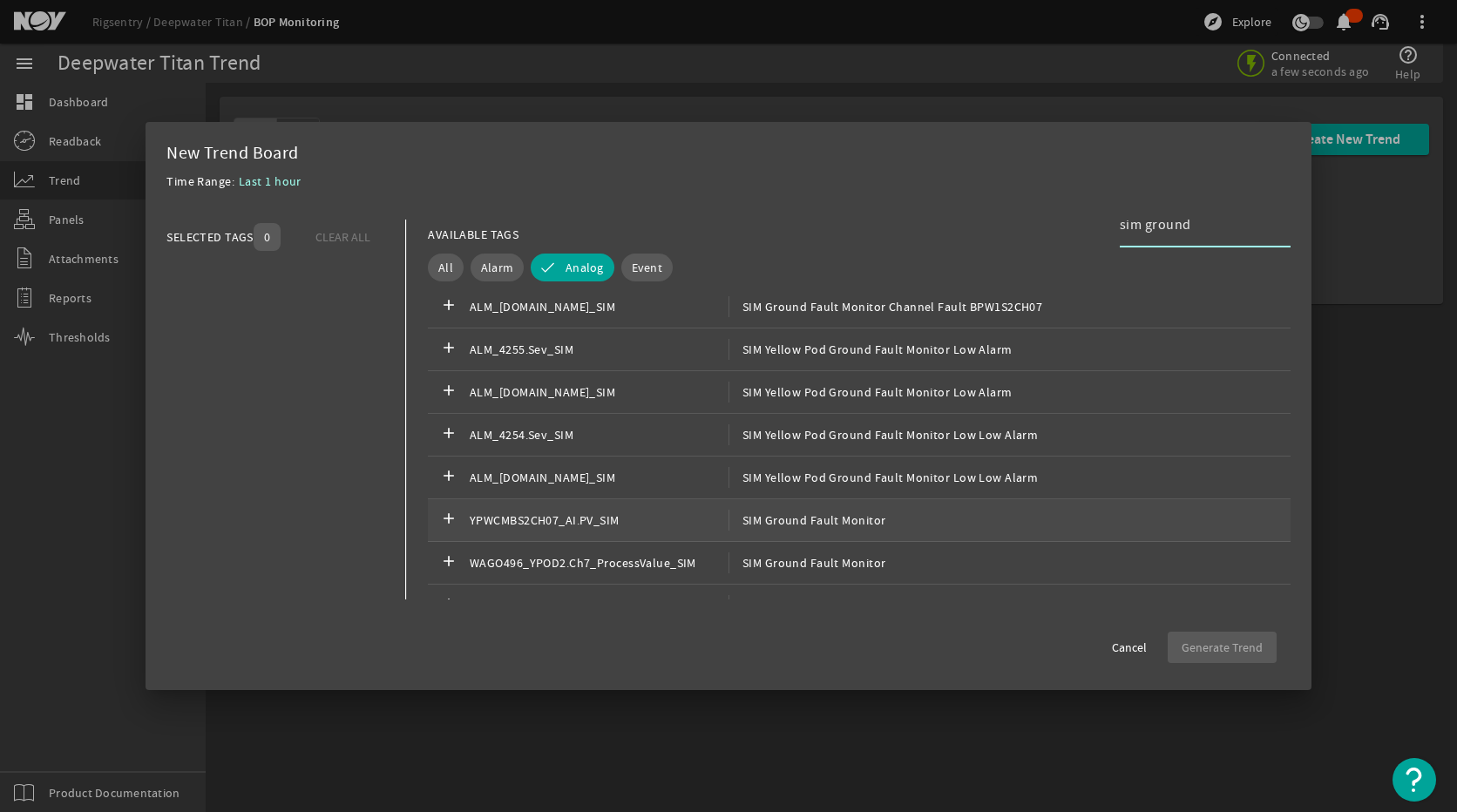
type input "sim ground"
click at [878, 528] on div "add YPWCMBS2CH07_AI.PV_SIM SIM Ground Fault Monitor" at bounding box center [859, 520] width 862 height 43
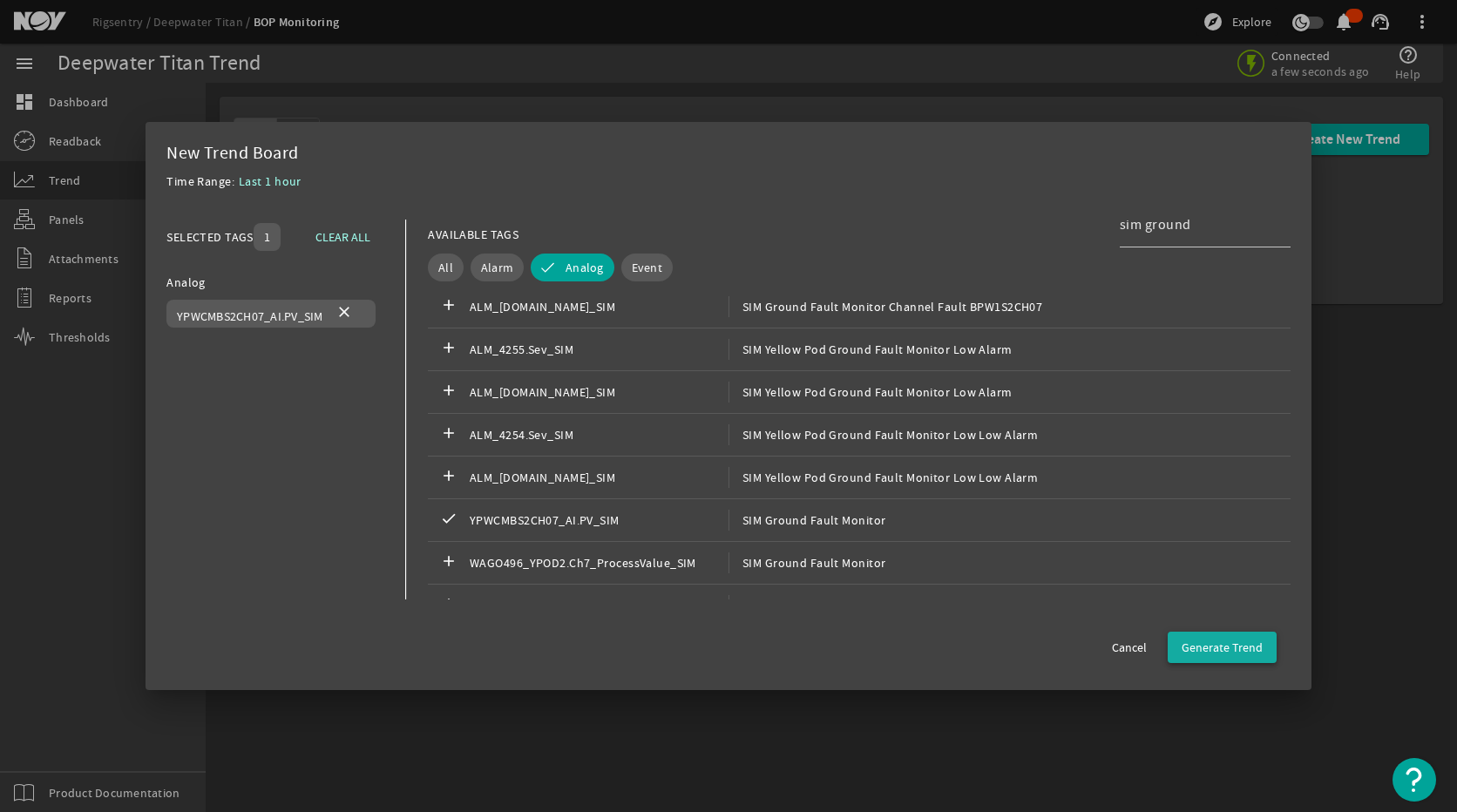
click at [1223, 641] on span "Generate Trend" at bounding box center [1222, 647] width 81 height 17
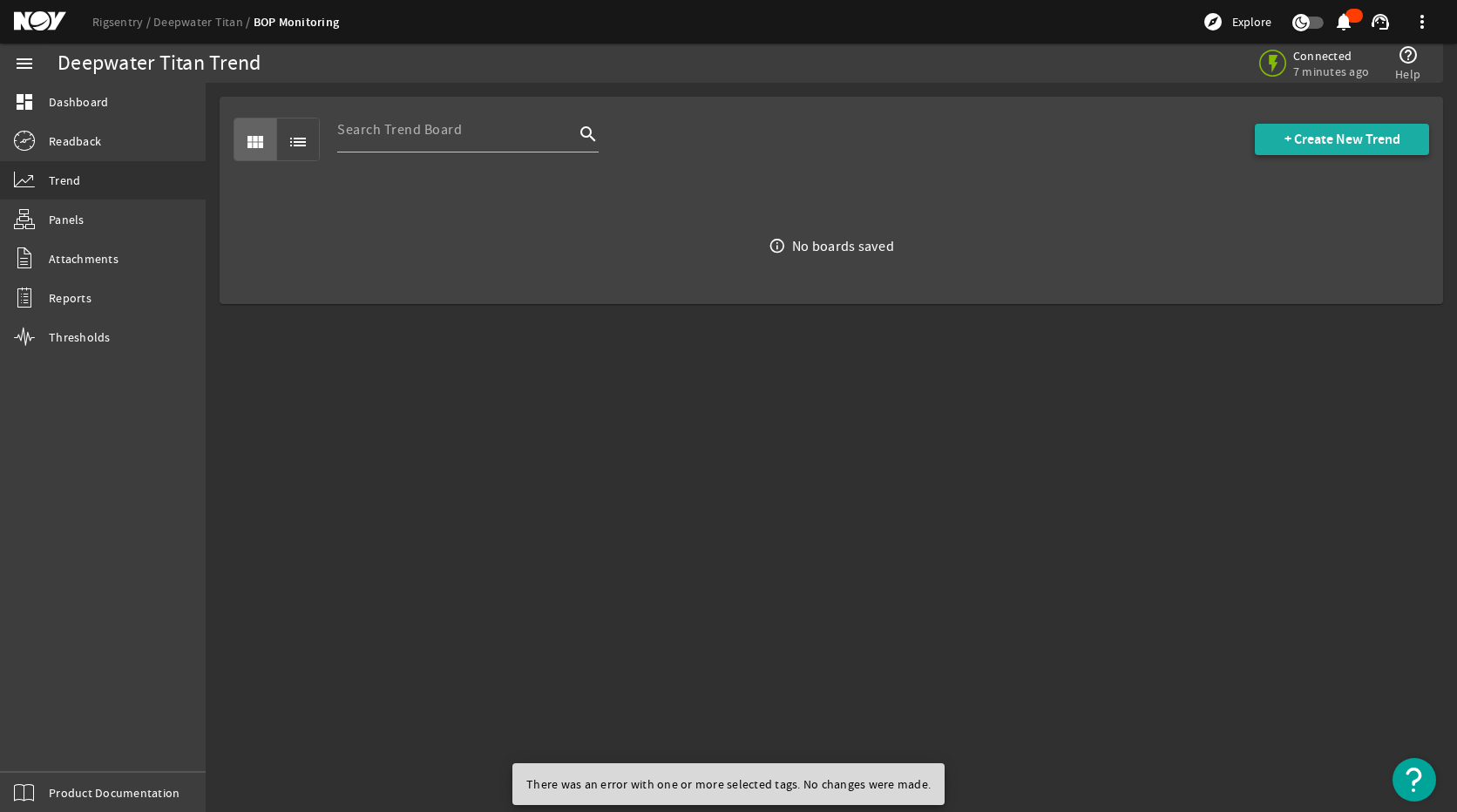
click at [1359, 143] on span "+ Create New Trend" at bounding box center [1342, 139] width 115 height 17
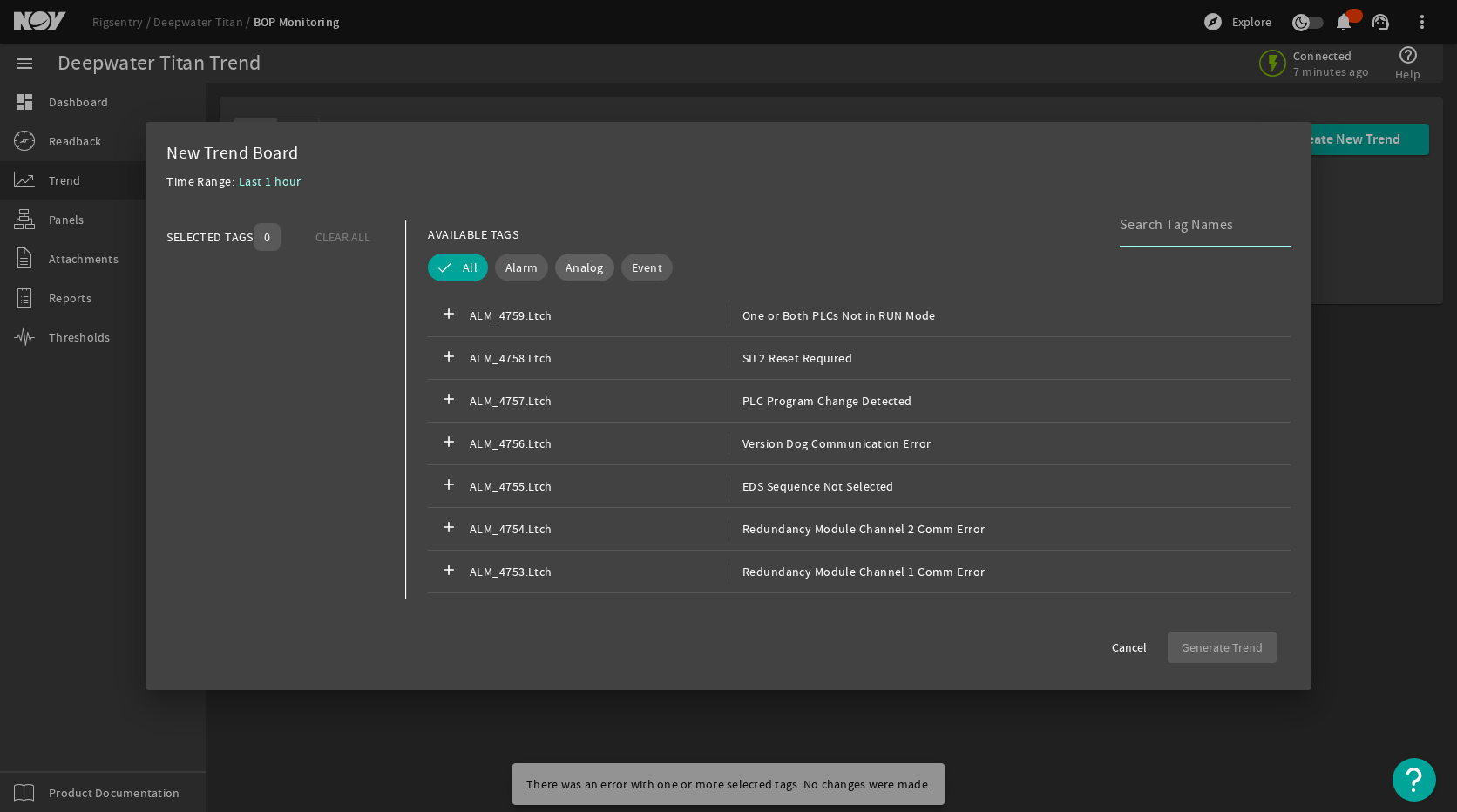
click at [584, 269] on span "Analog" at bounding box center [584, 267] width 38 height 17
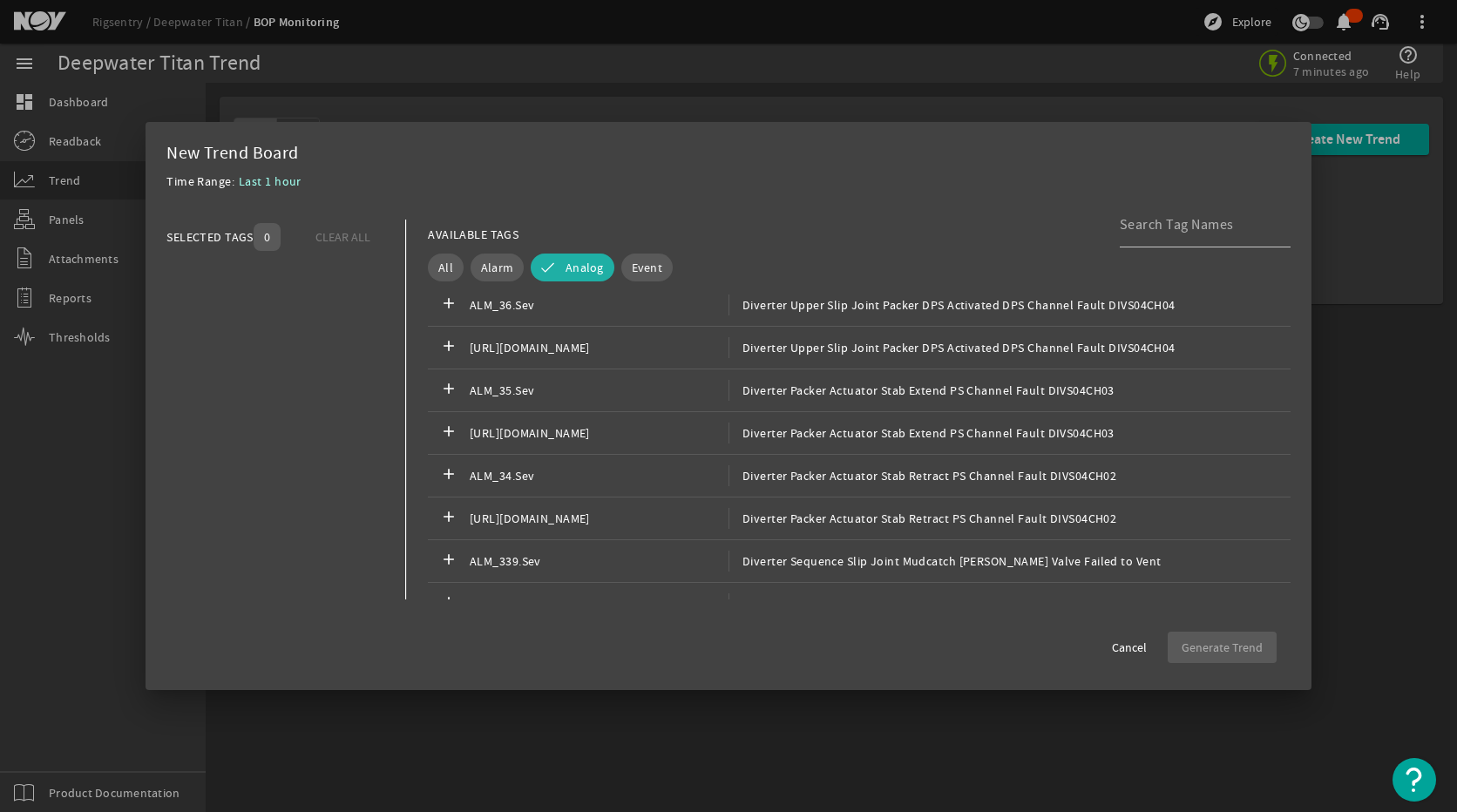
scroll to position [3398, 0]
click at [1199, 226] on input at bounding box center [1199, 224] width 157 height 21
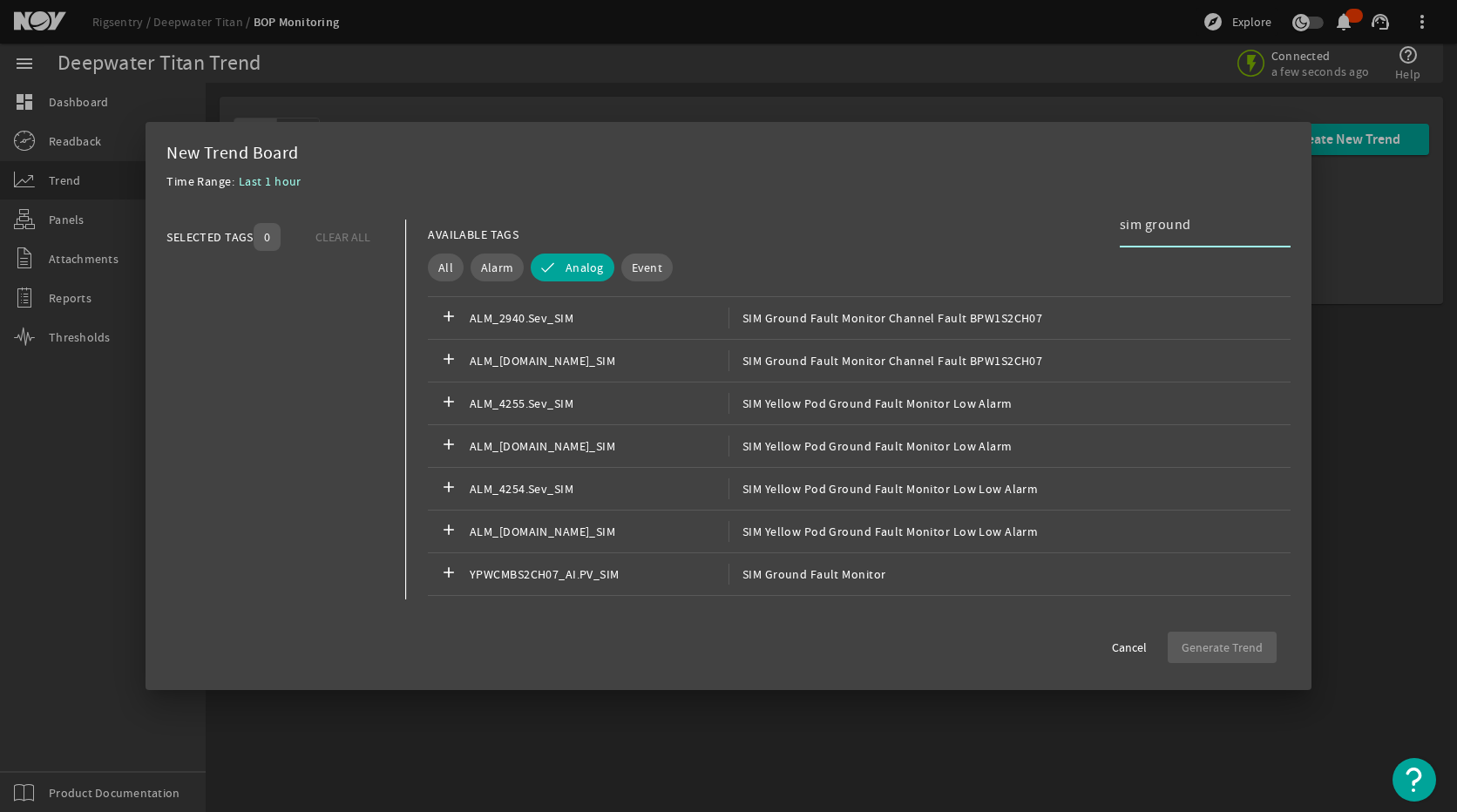
scroll to position [609, 0]
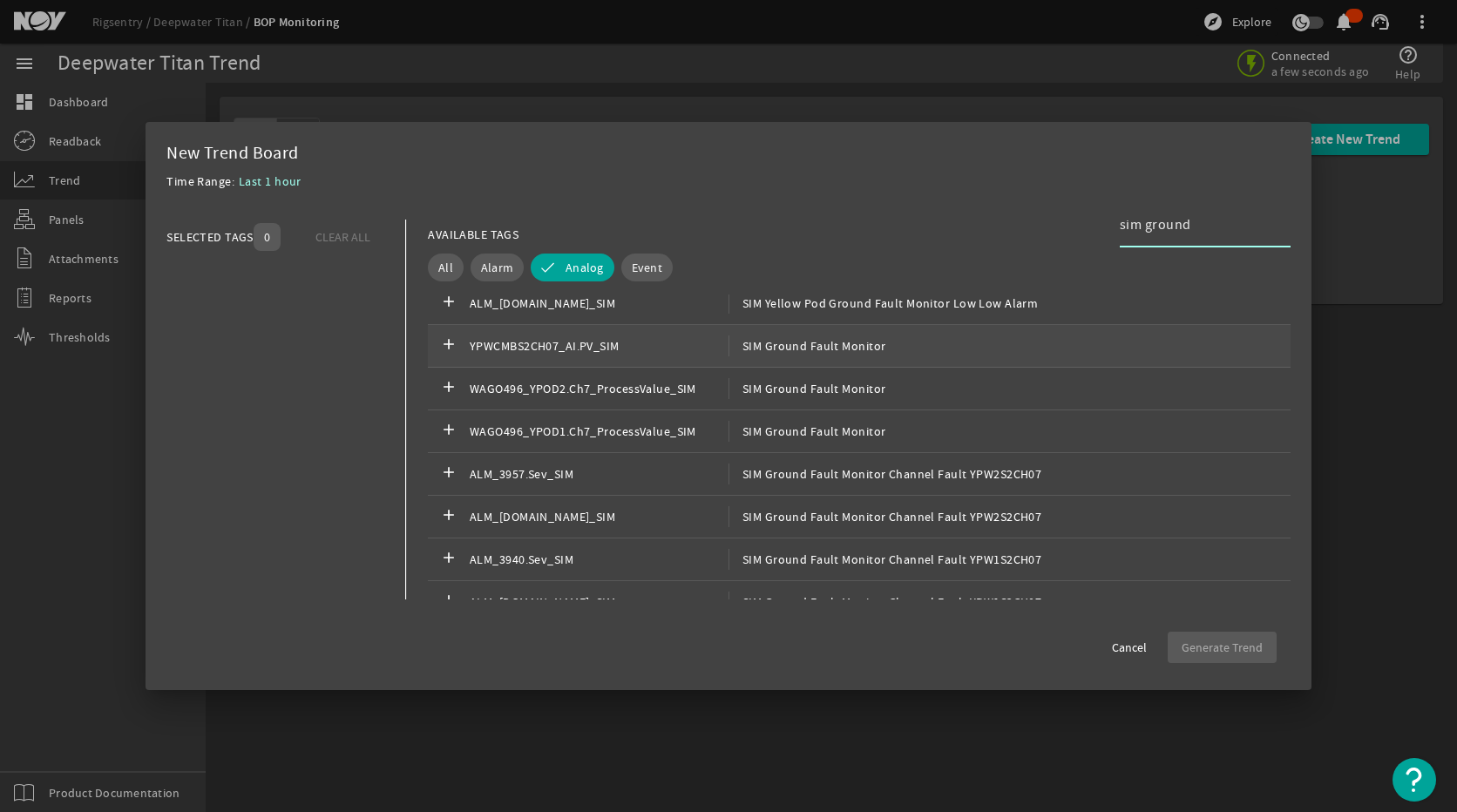
type input "sim ground"
click at [830, 361] on div "add YPWCMBS2CH07_AI.PV_SIM SIM Ground Fault Monitor" at bounding box center [859, 345] width 862 height 43
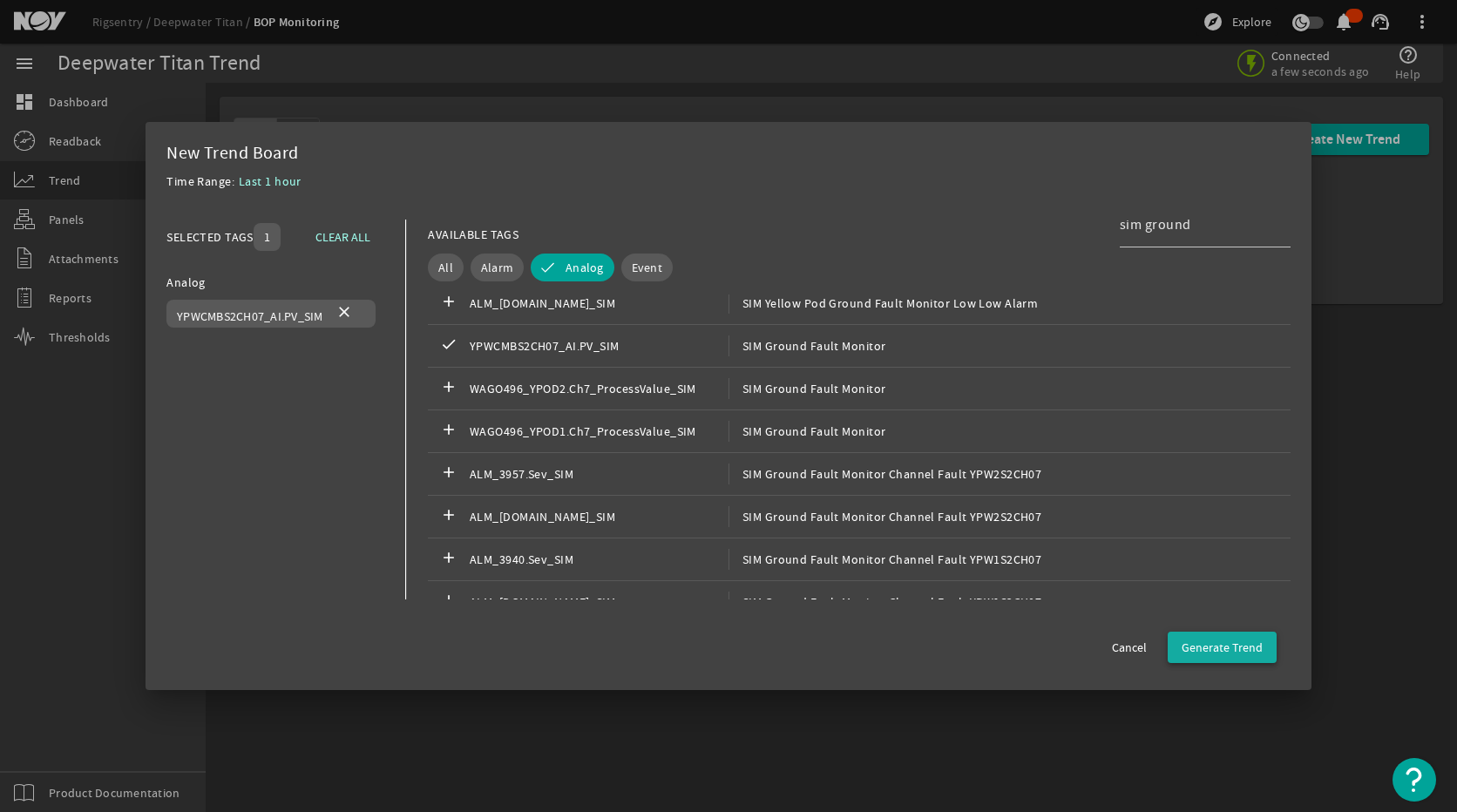
click at [1188, 646] on span "Generate Trend" at bounding box center [1222, 647] width 81 height 17
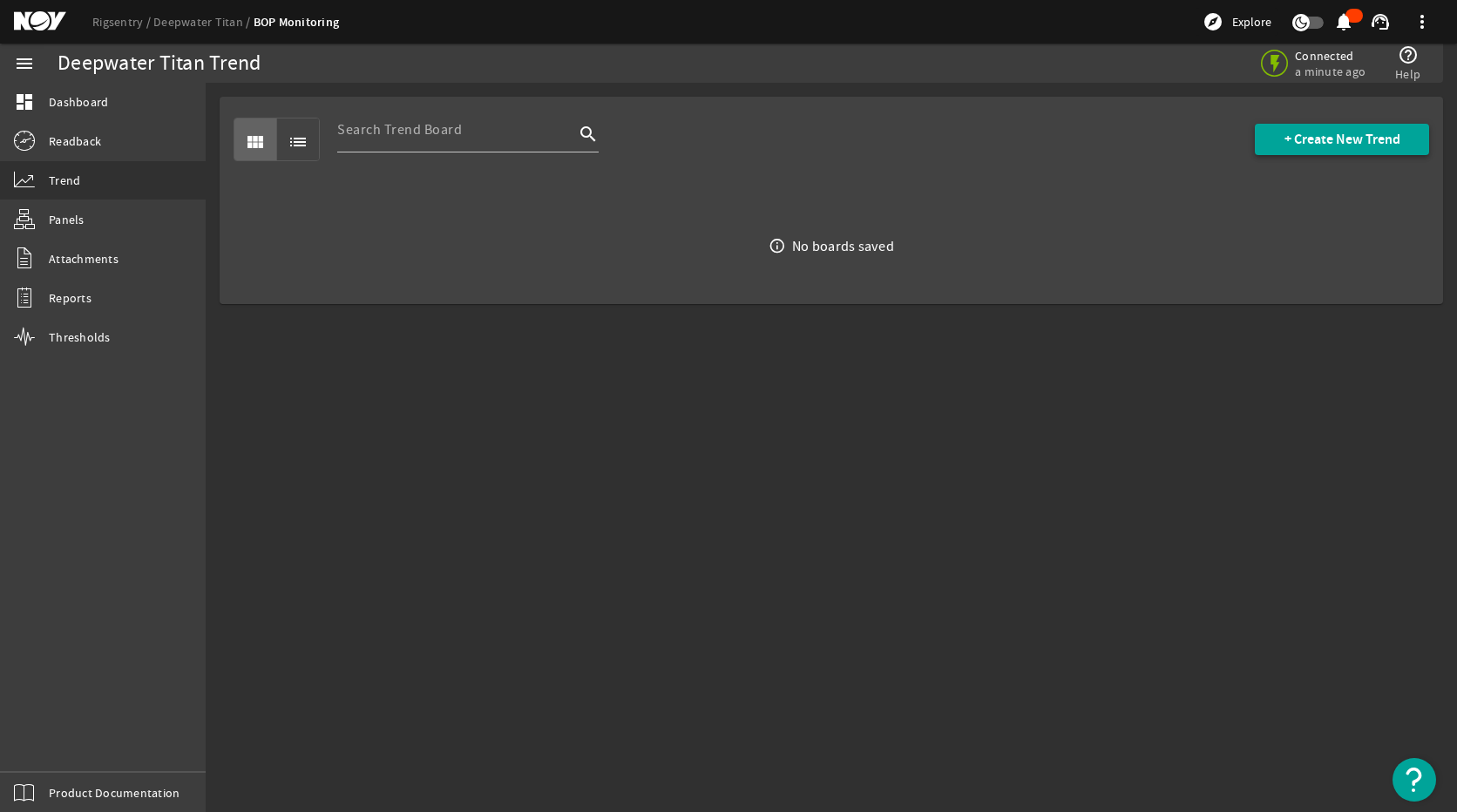
click at [1317, 134] on span "+ Create New Trend" at bounding box center [1342, 139] width 115 height 17
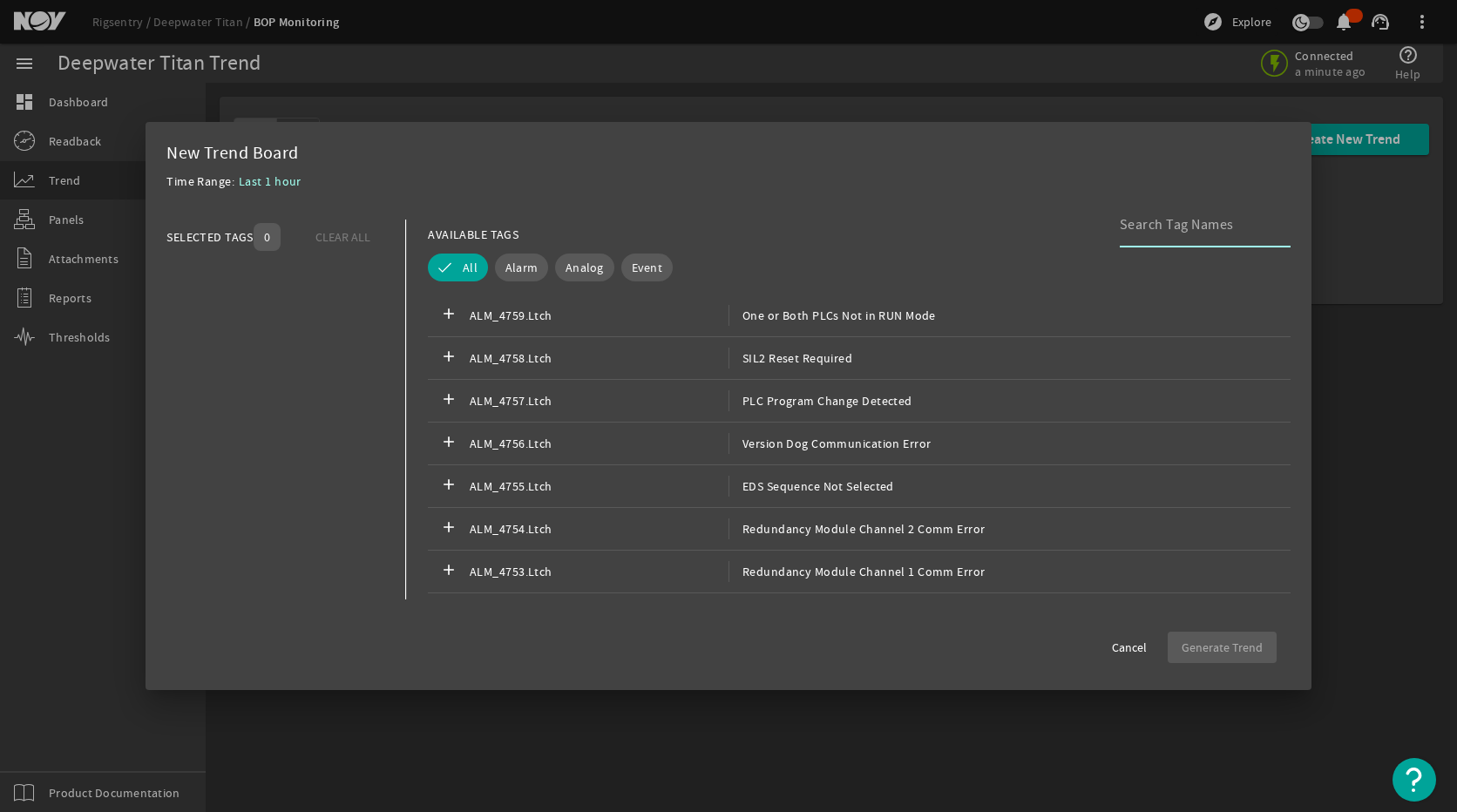
click at [1231, 227] on input at bounding box center [1199, 224] width 157 height 21
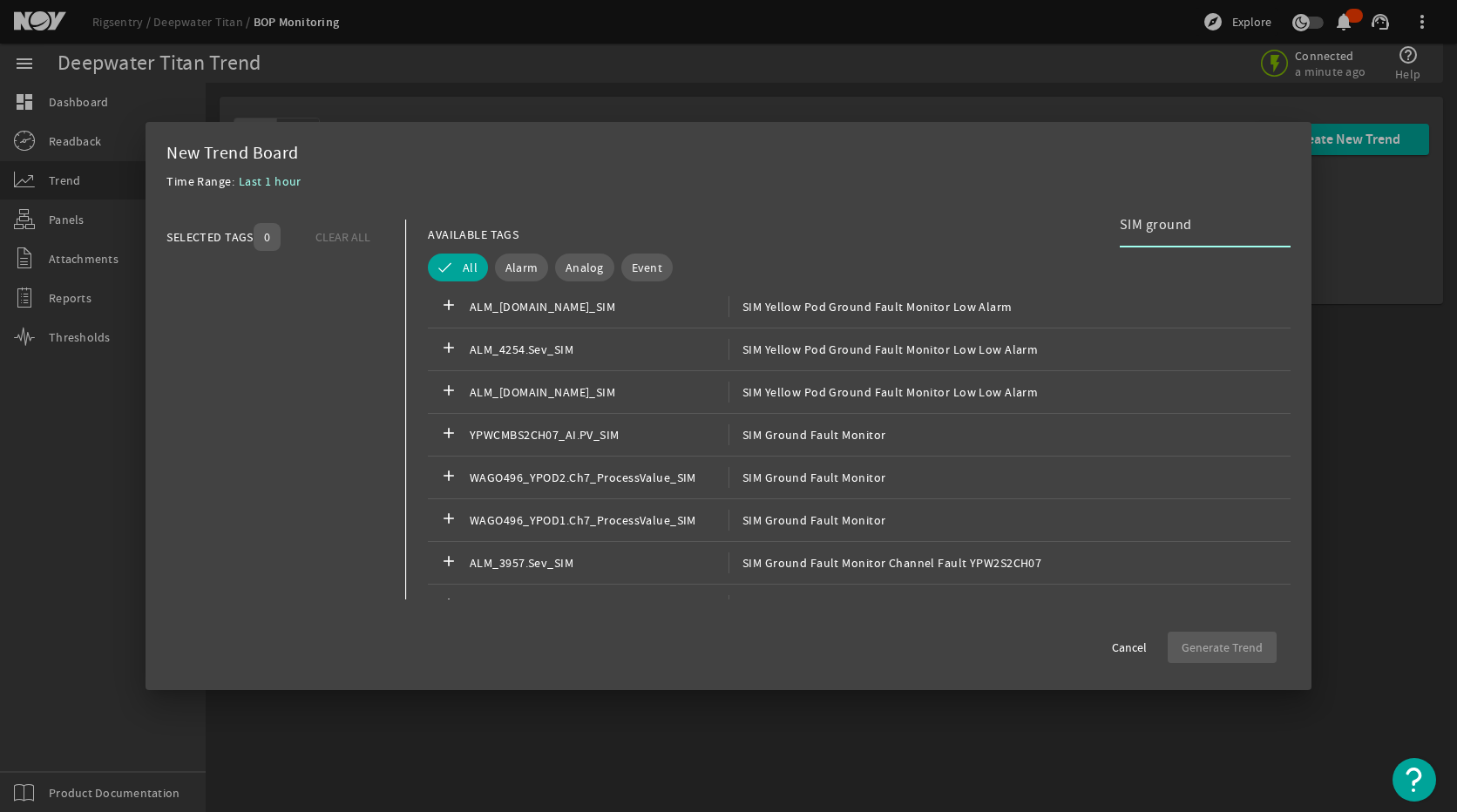
scroll to position [871, 0]
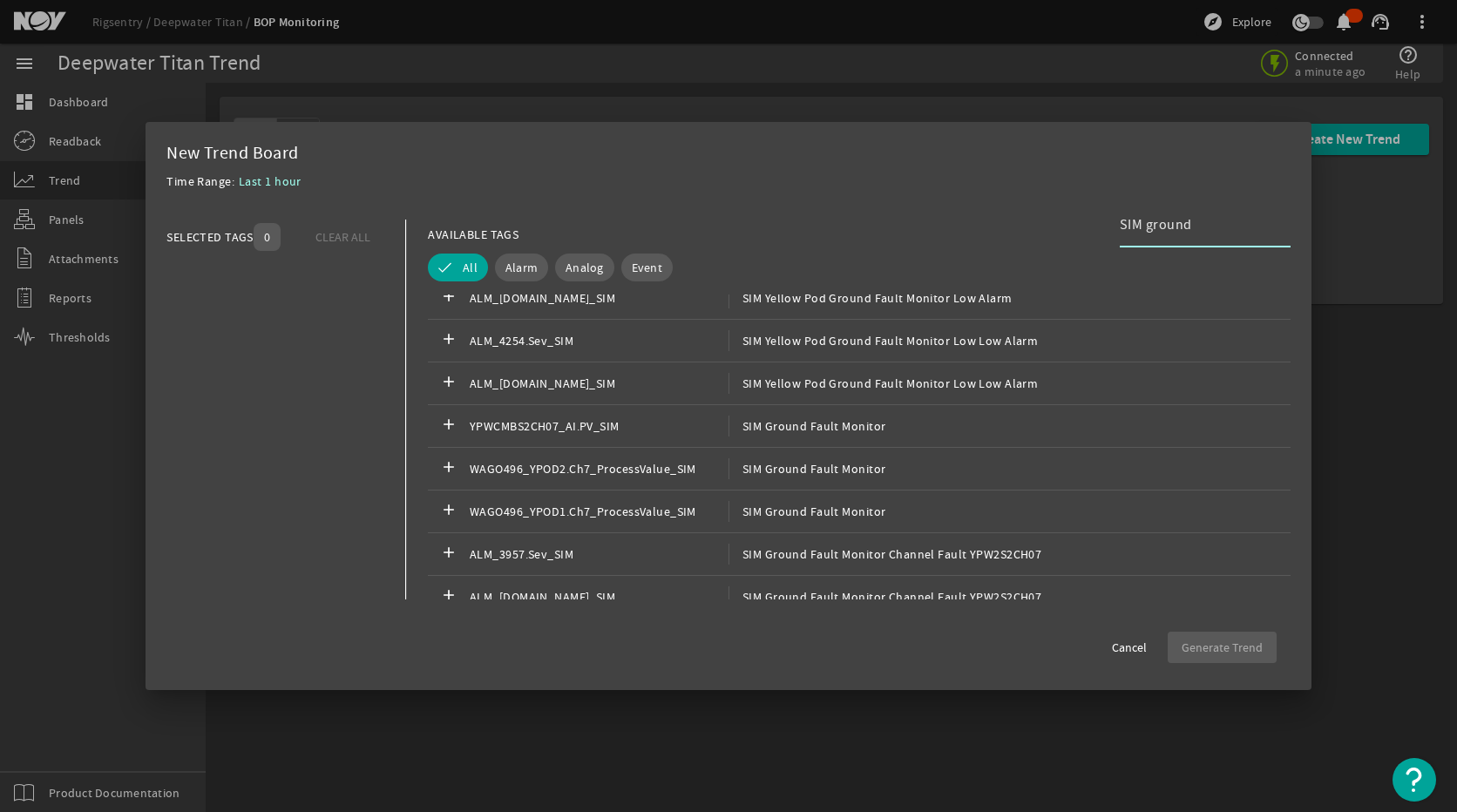
type input "SIM ground"
click at [980, 433] on div "add YPWCMBS2CH07_AI.PV_SIM SIM Ground Fault Monitor" at bounding box center [859, 426] width 862 height 43
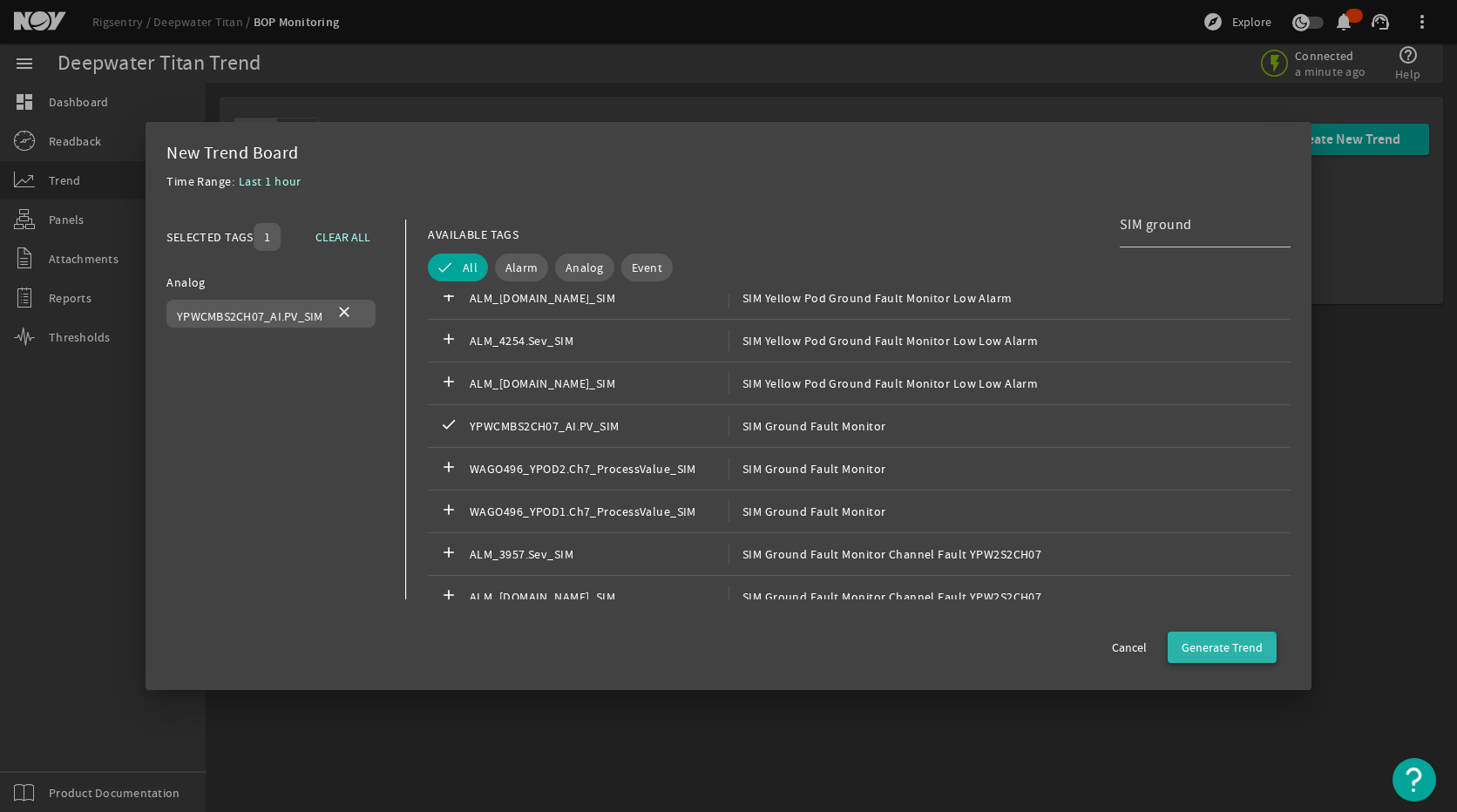
click at [1216, 650] on span "Generate Trend" at bounding box center [1222, 647] width 81 height 17
